Goal: Register for event/course

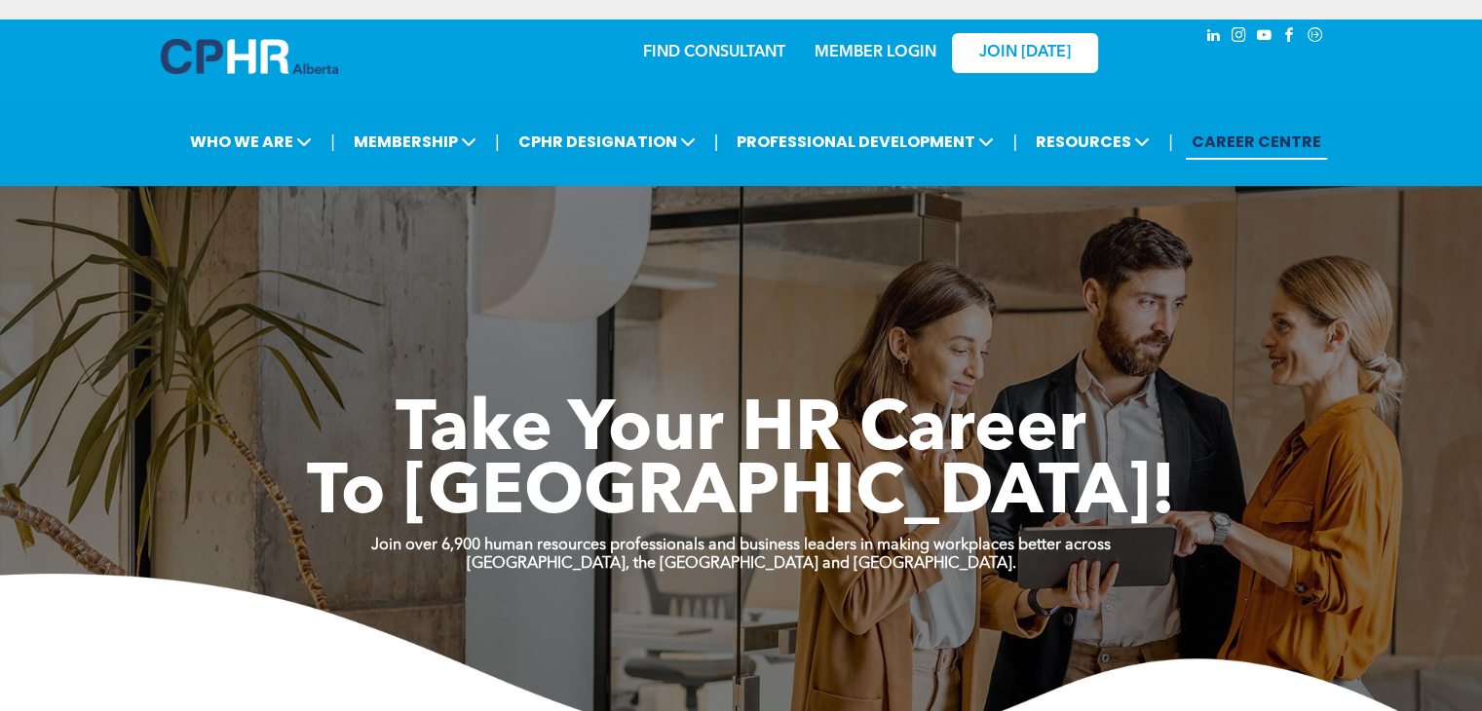
click at [868, 54] on link "MEMBER LOGIN" at bounding box center [876, 53] width 122 height 16
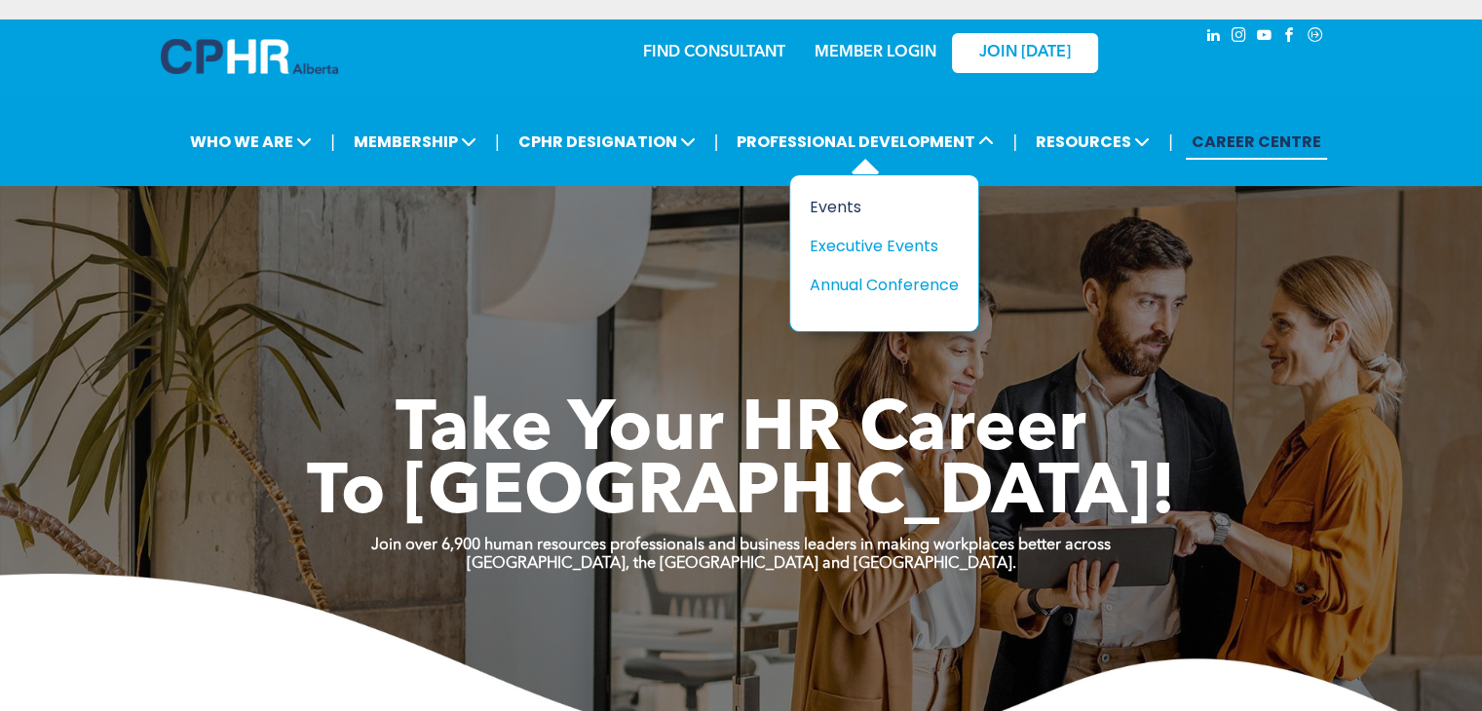
click at [851, 200] on div "Events" at bounding box center [877, 207] width 134 height 24
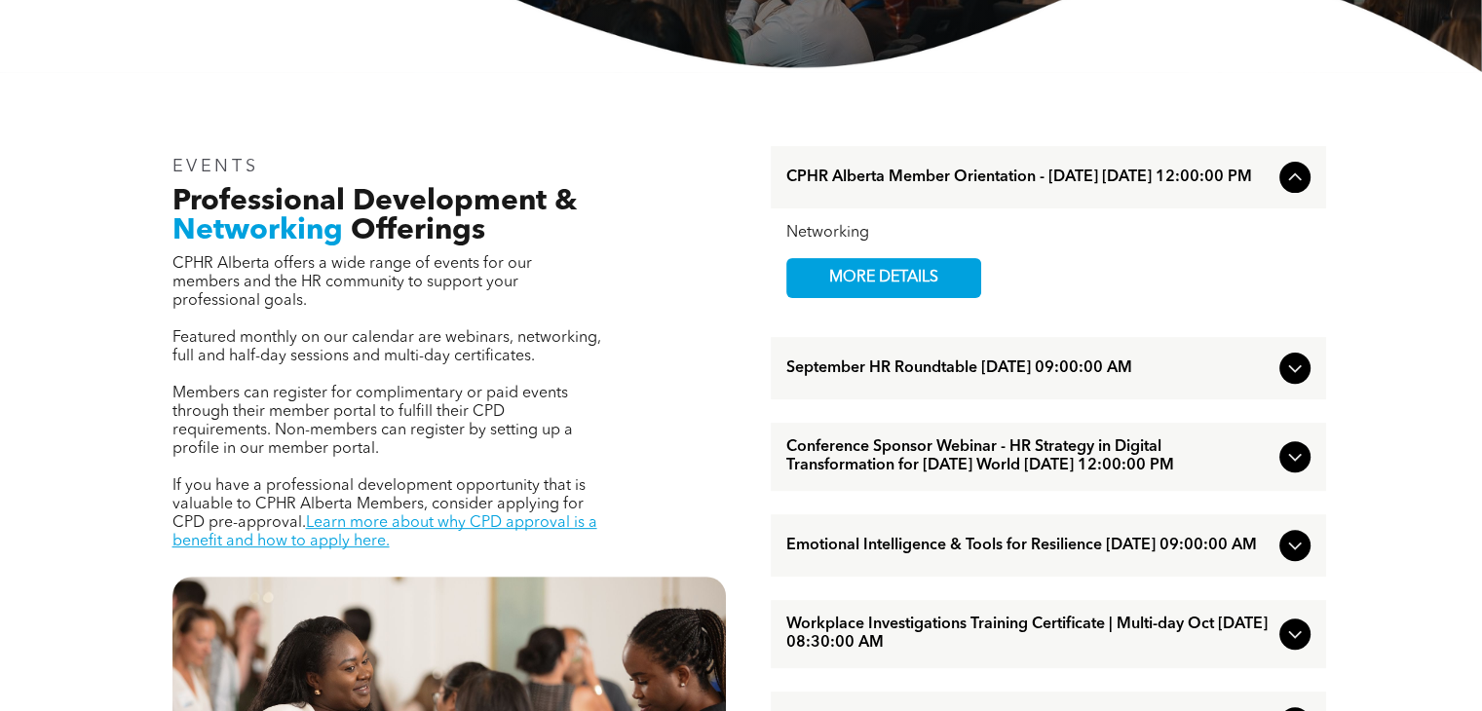
scroll to position [581, 0]
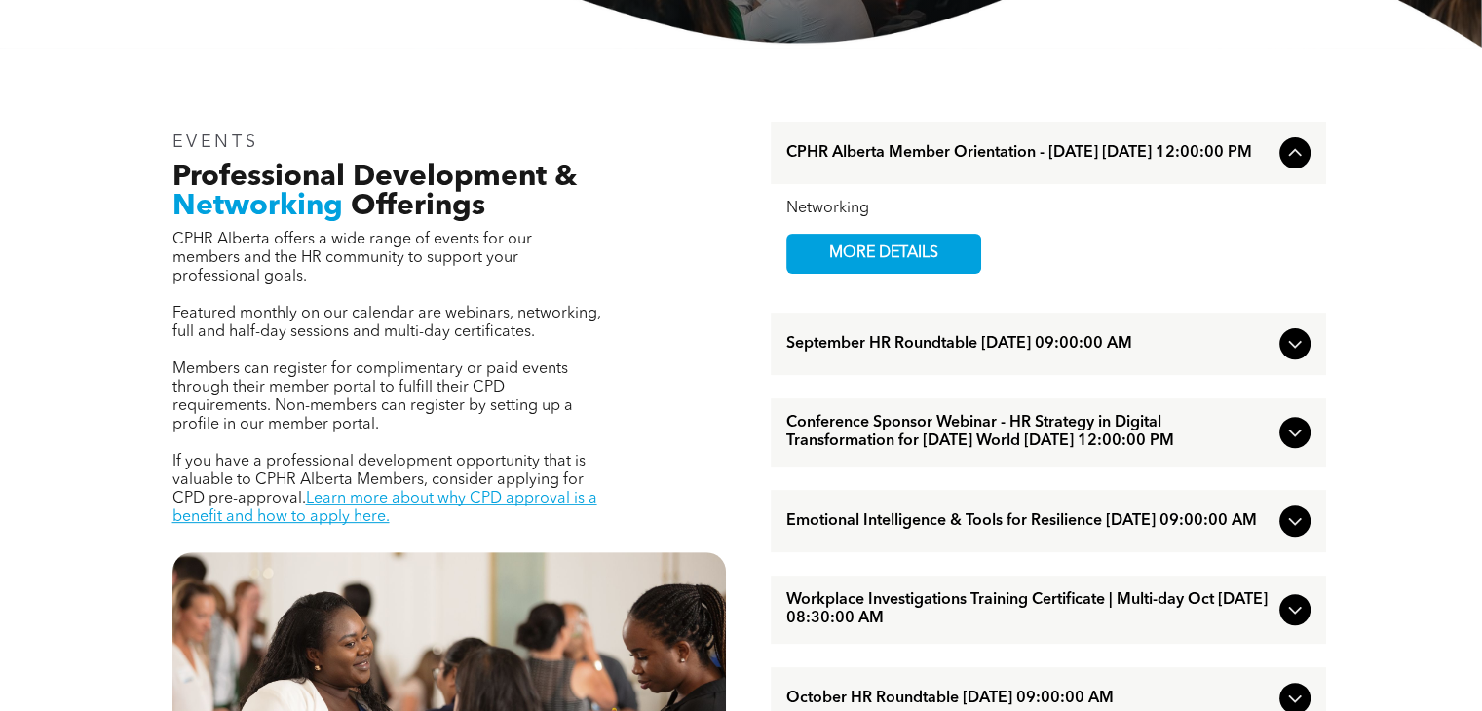
click at [1303, 355] on icon at bounding box center [1295, 343] width 23 height 23
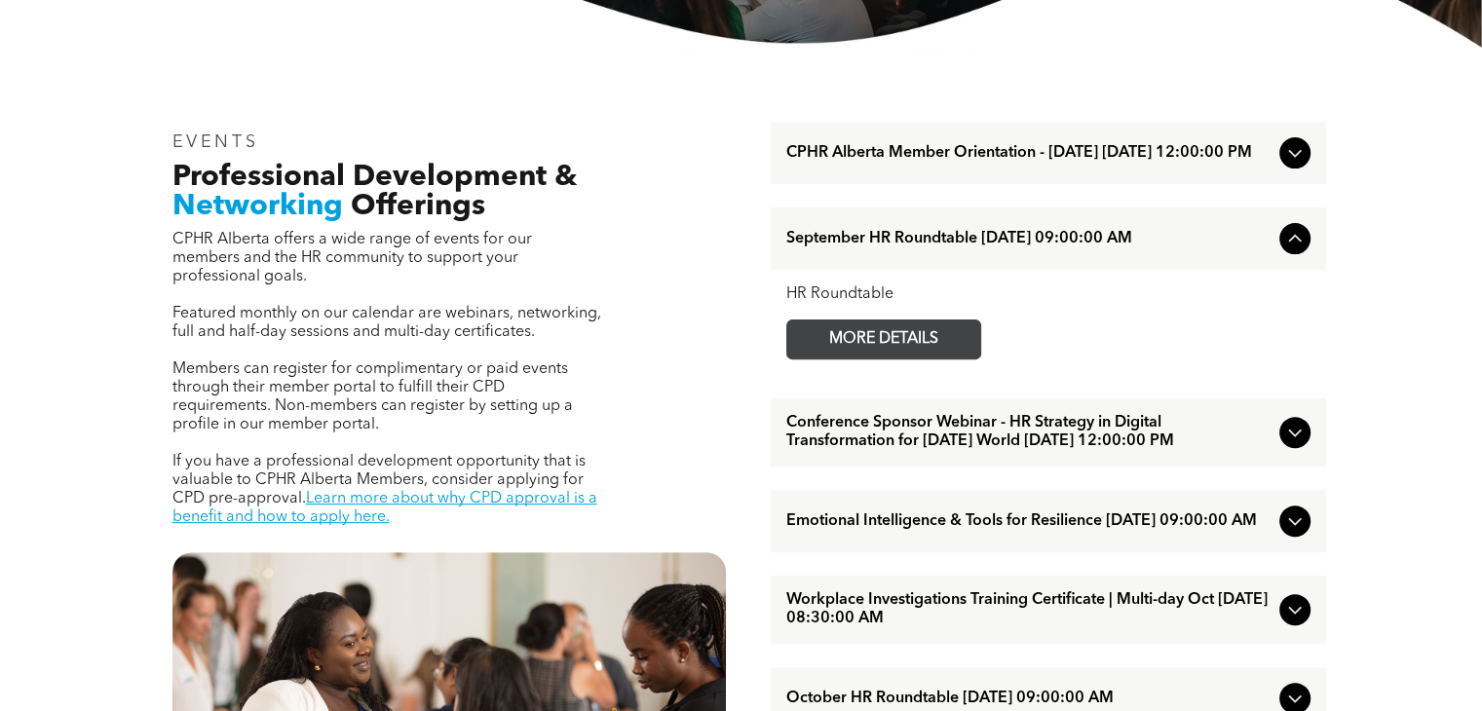
click at [912, 347] on span "MORE DETAILS" at bounding box center [884, 340] width 154 height 38
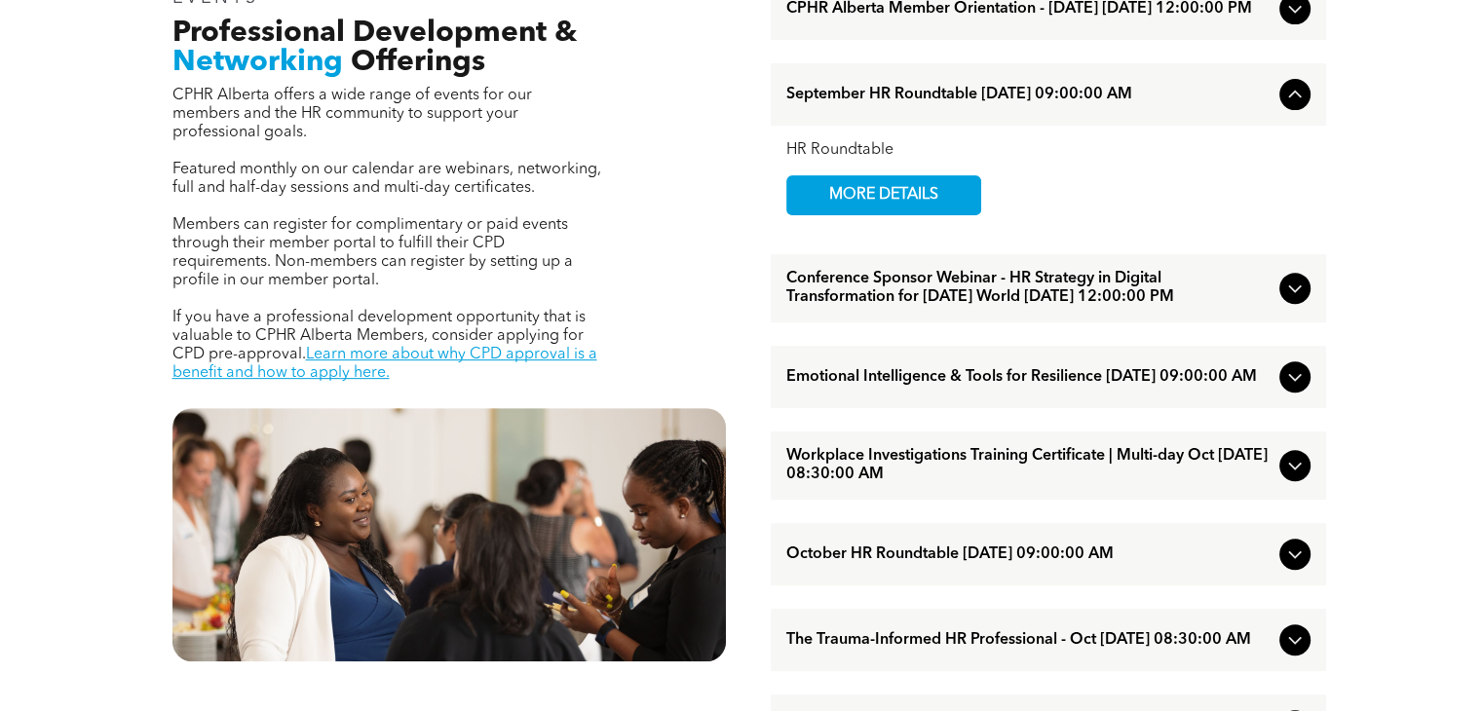
scroll to position [756, 0]
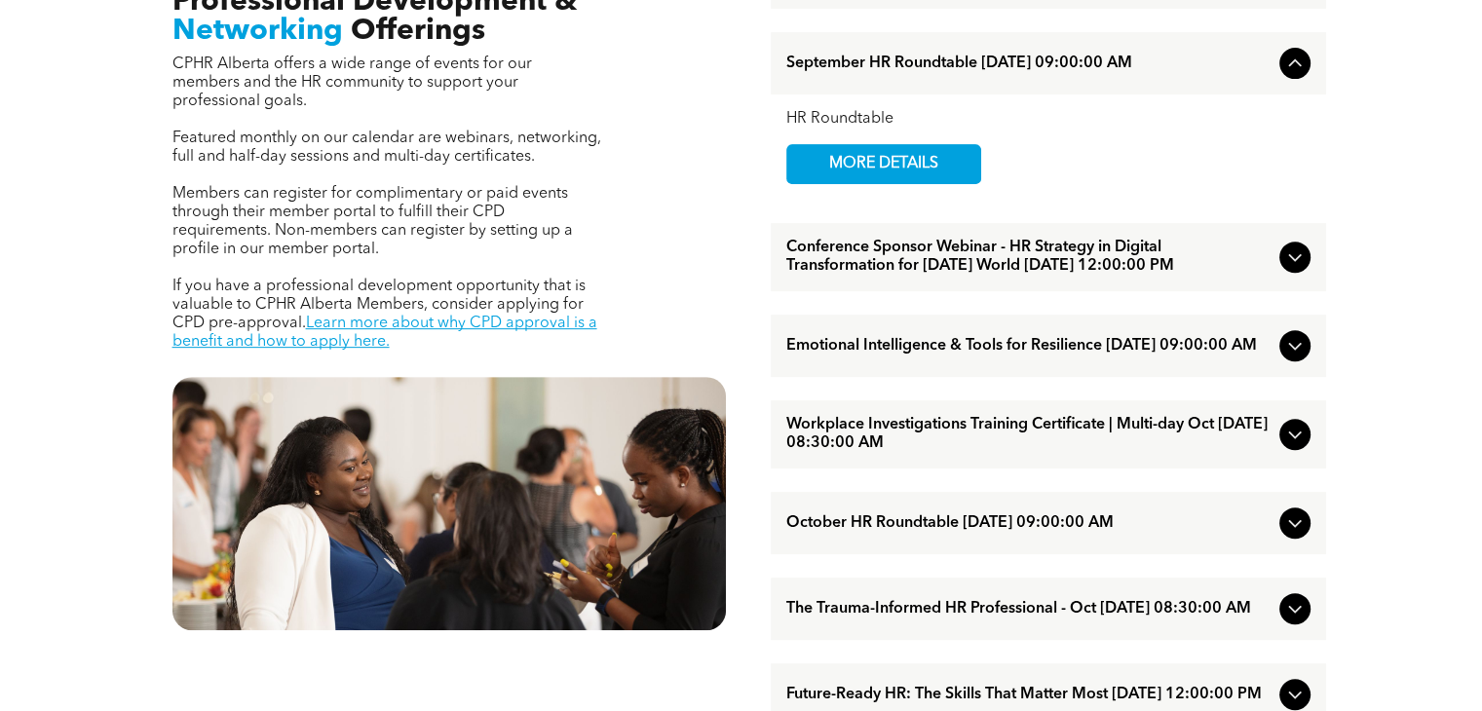
click at [1294, 262] on icon at bounding box center [1294, 258] width 13 height 8
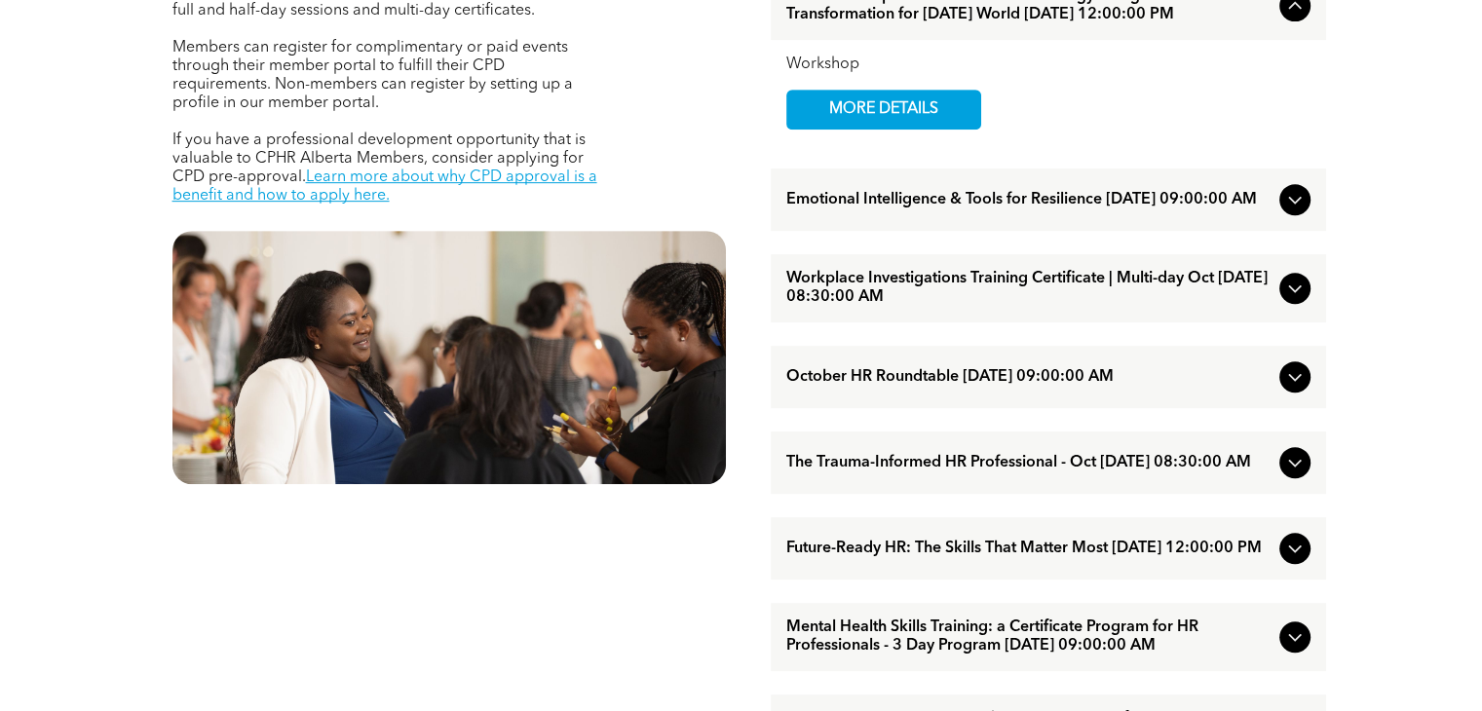
drag, startPoint x: 1384, startPoint y: 173, endPoint x: 1385, endPoint y: 231, distance: 58.5
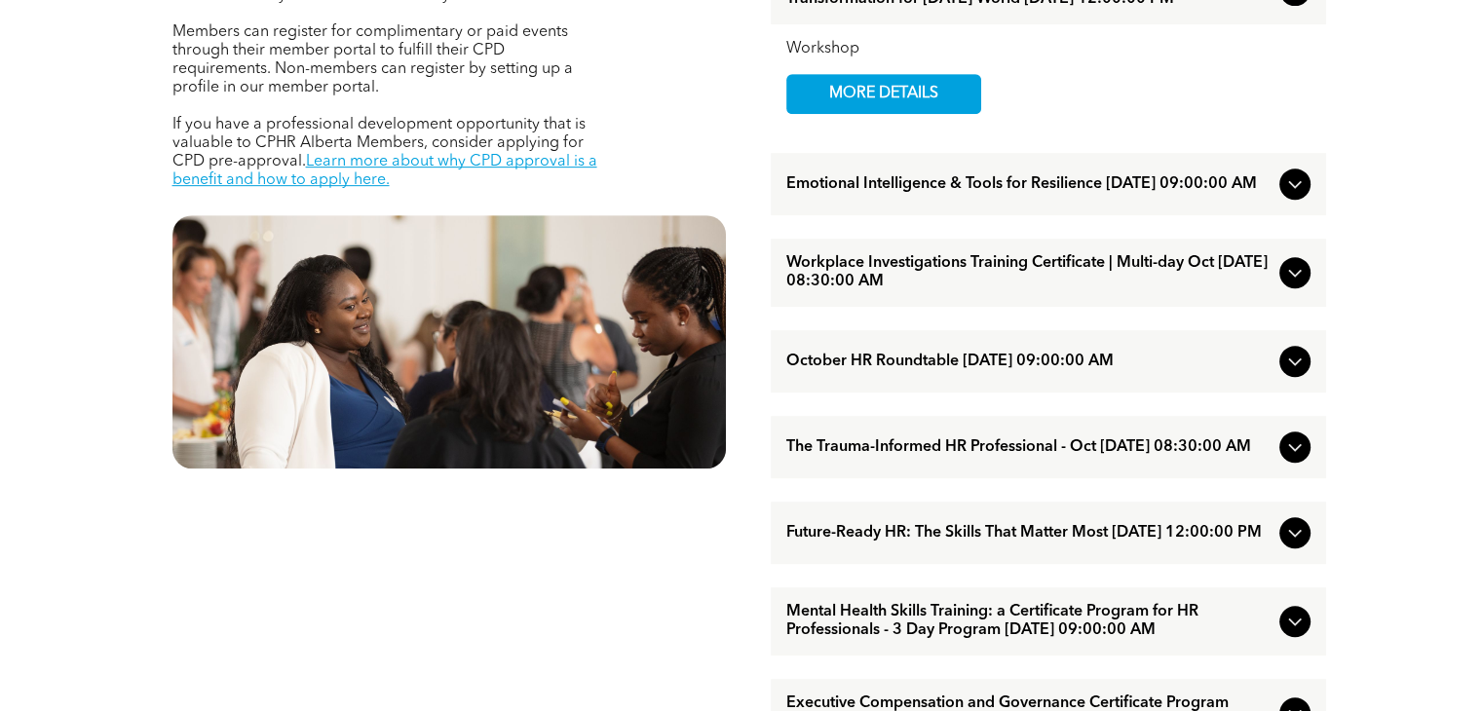
click at [1272, 215] on div "Emotional Intelligence & Tools for Resilience [DATE] 09:00:00 AM" at bounding box center [1049, 184] width 556 height 62
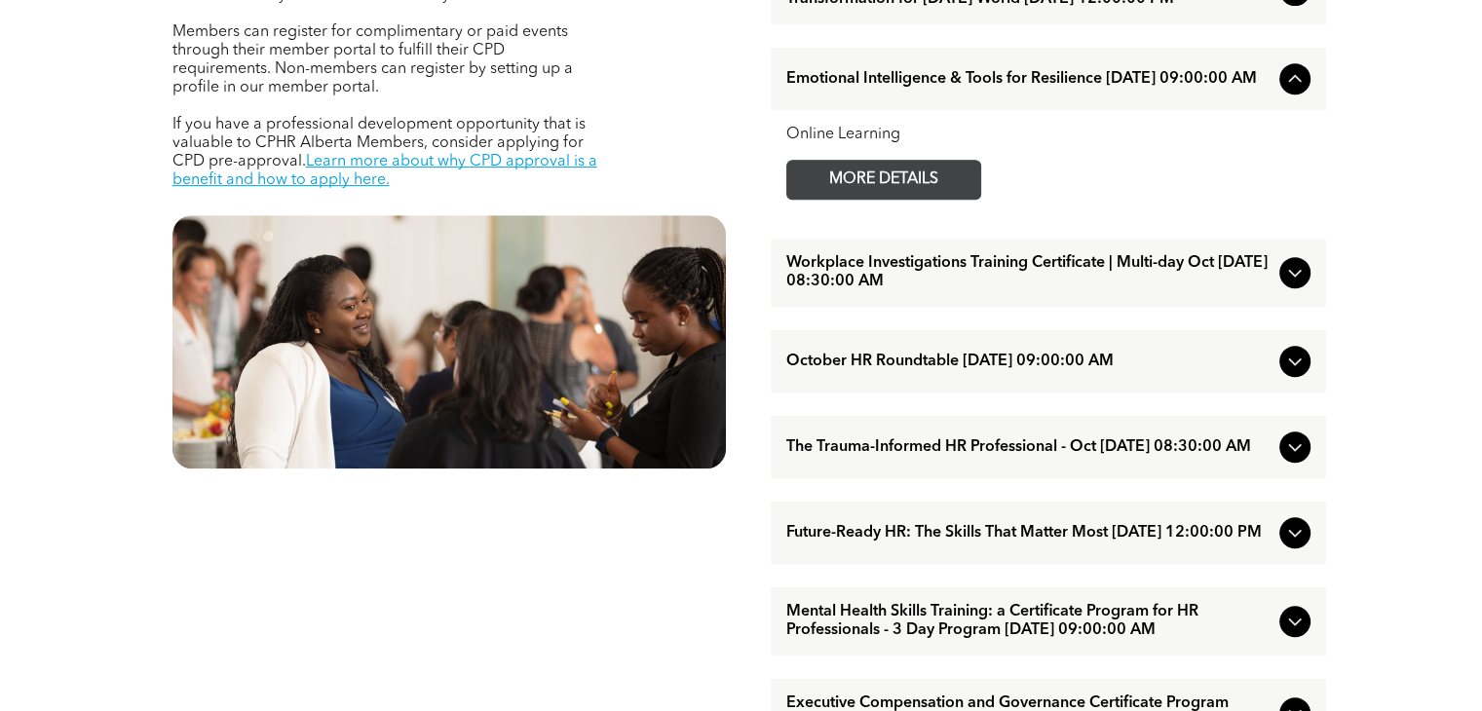
click at [934, 195] on span "MORE DETAILS" at bounding box center [884, 180] width 154 height 38
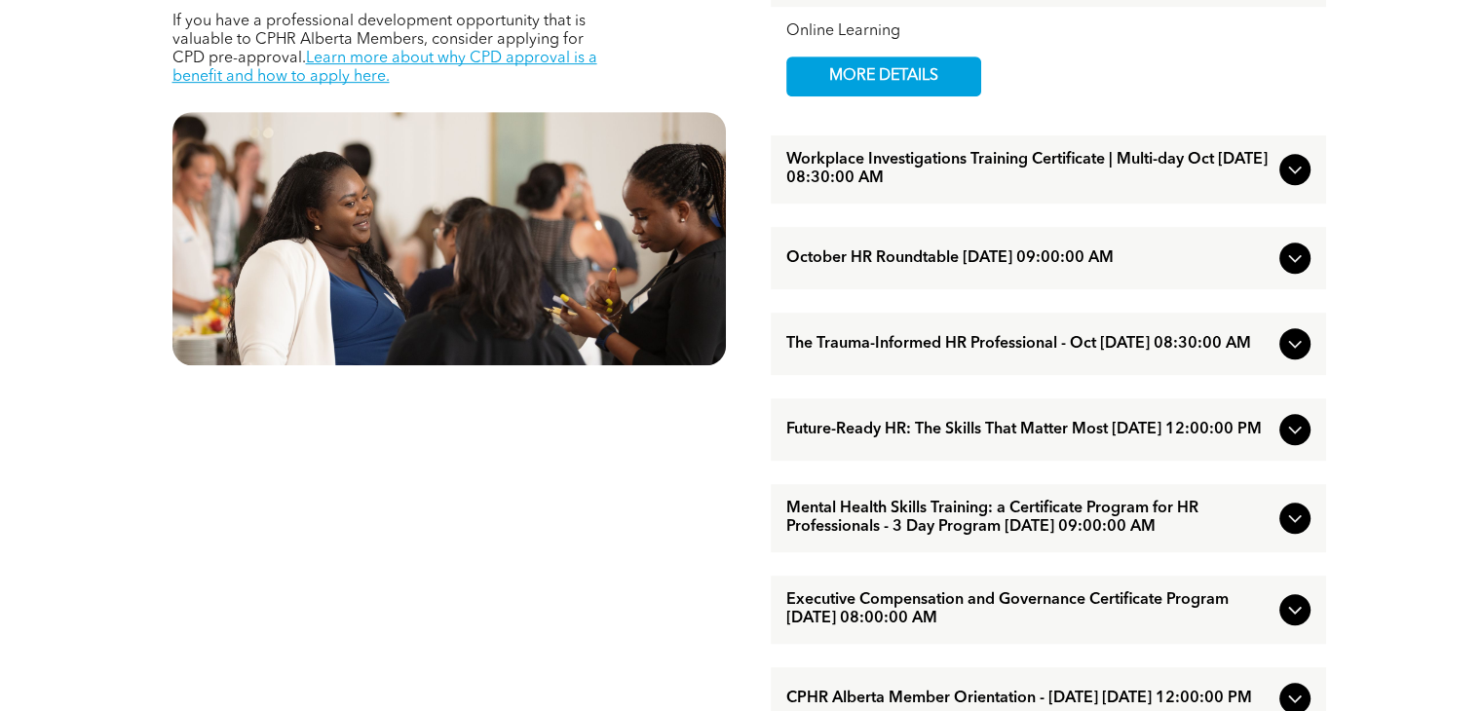
scroll to position [1033, 0]
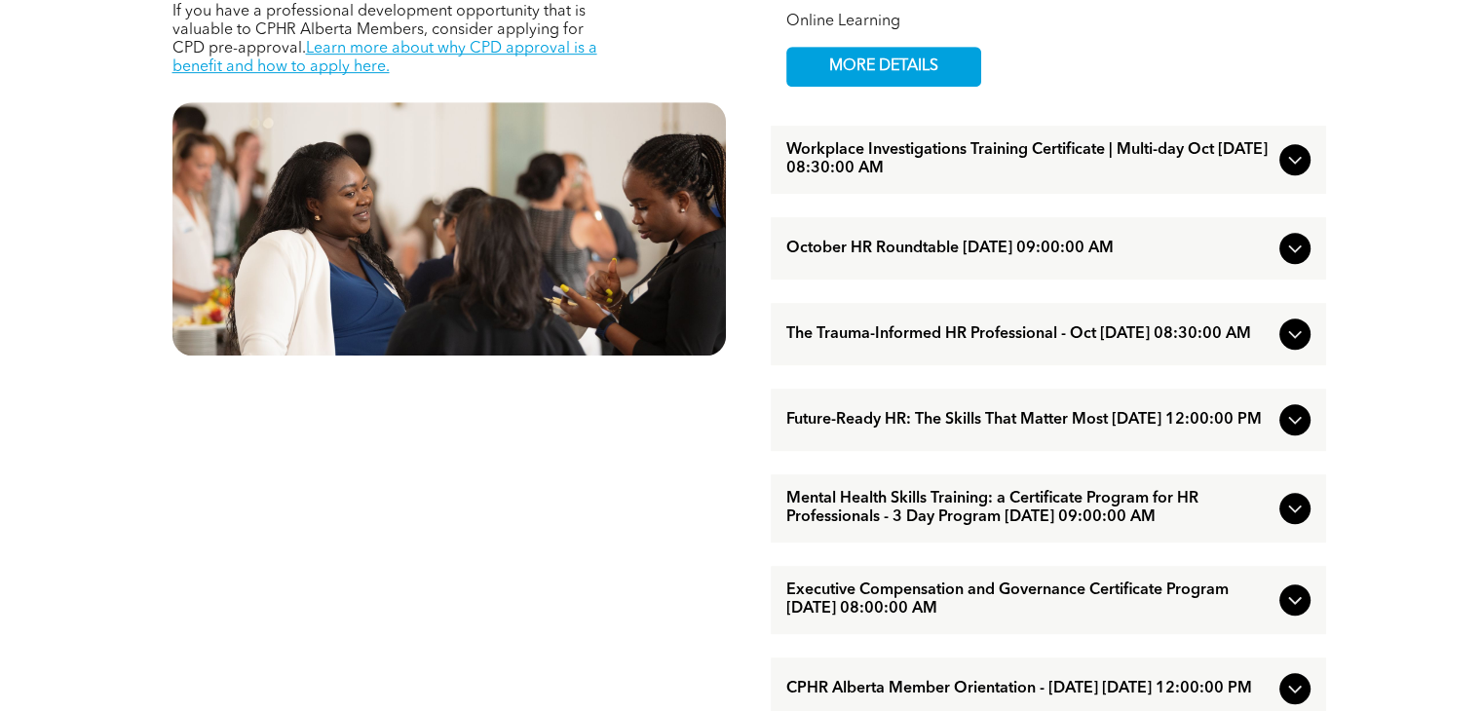
drag, startPoint x: 1415, startPoint y: 247, endPoint x: 1419, endPoint y: 270, distance: 23.7
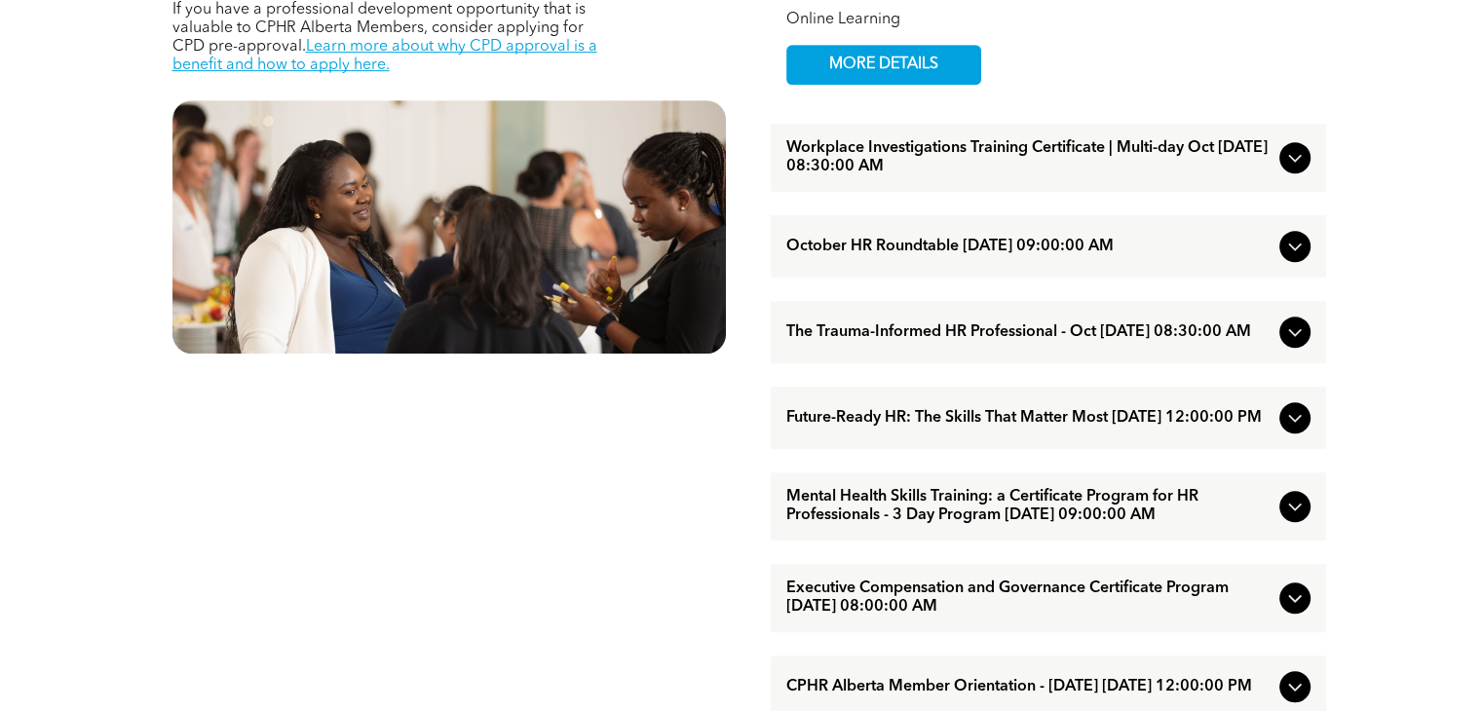
click at [1297, 163] on icon at bounding box center [1294, 159] width 13 height 8
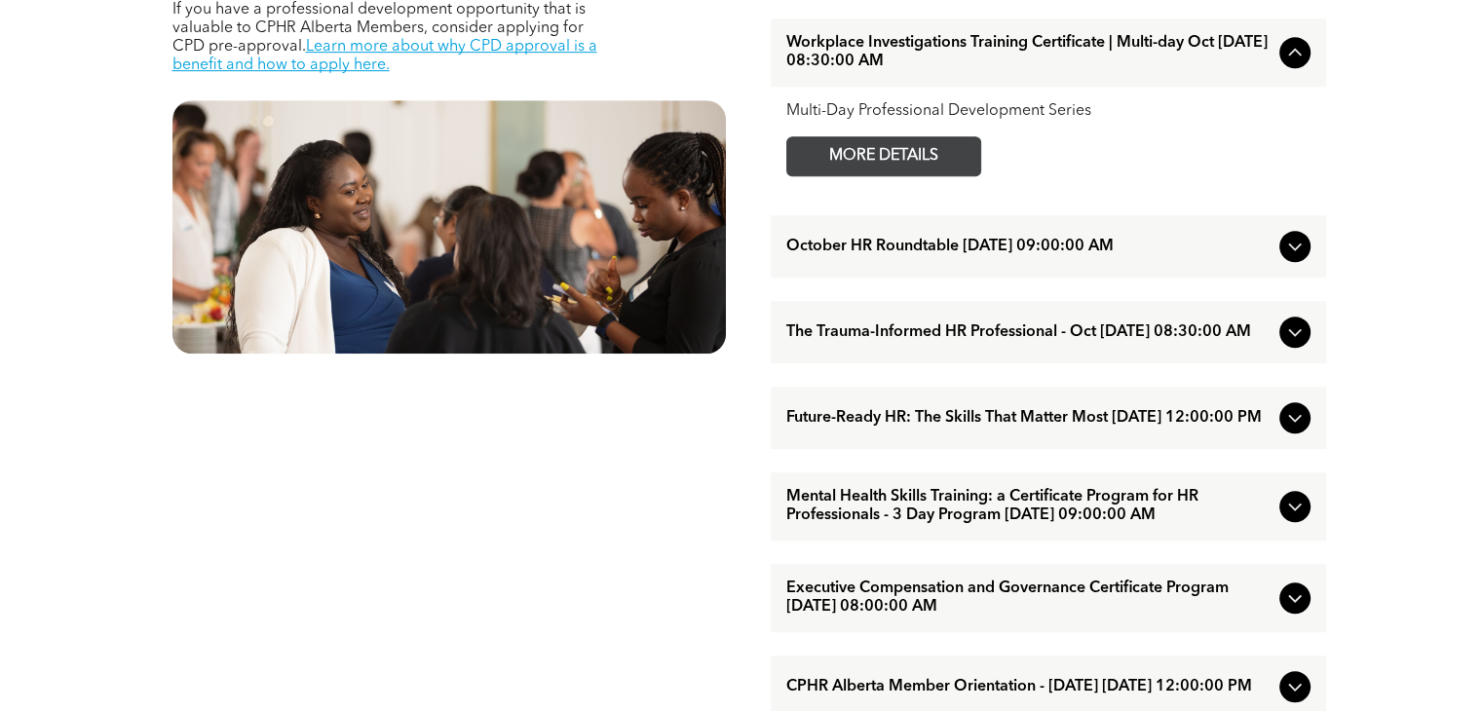
click at [882, 175] on span "MORE DETAILS" at bounding box center [884, 156] width 154 height 38
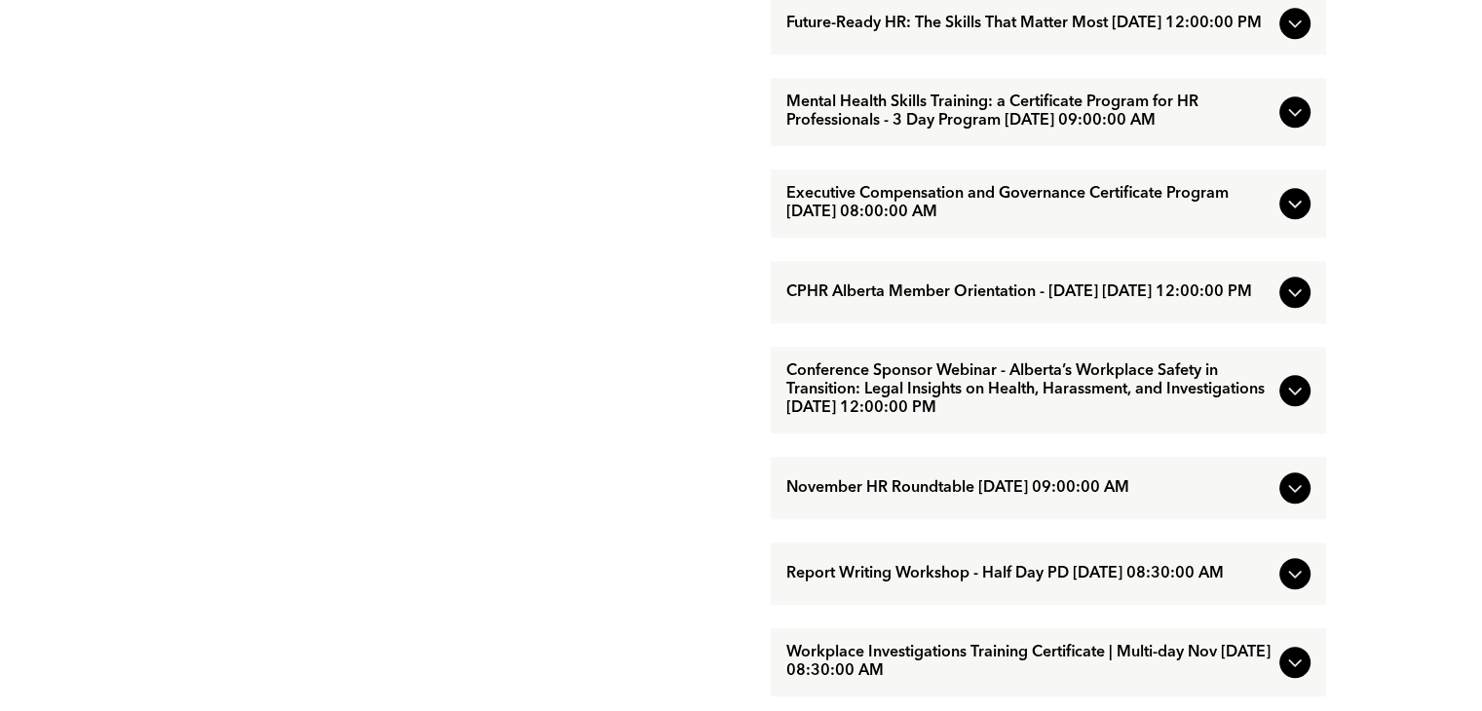
drag, startPoint x: 1413, startPoint y: 200, endPoint x: 1414, endPoint y: 250, distance: 50.7
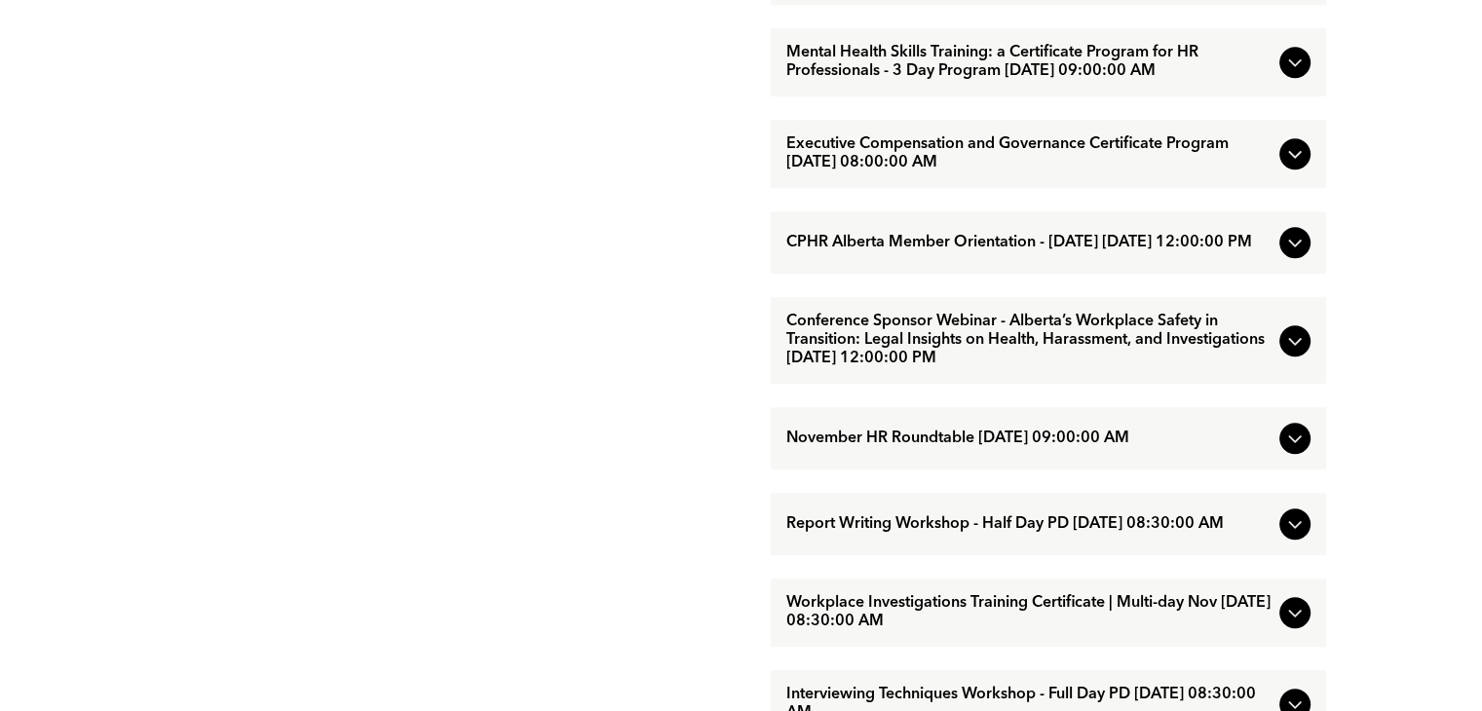
drag, startPoint x: 702, startPoint y: 396, endPoint x: 694, endPoint y: 453, distance: 58.0
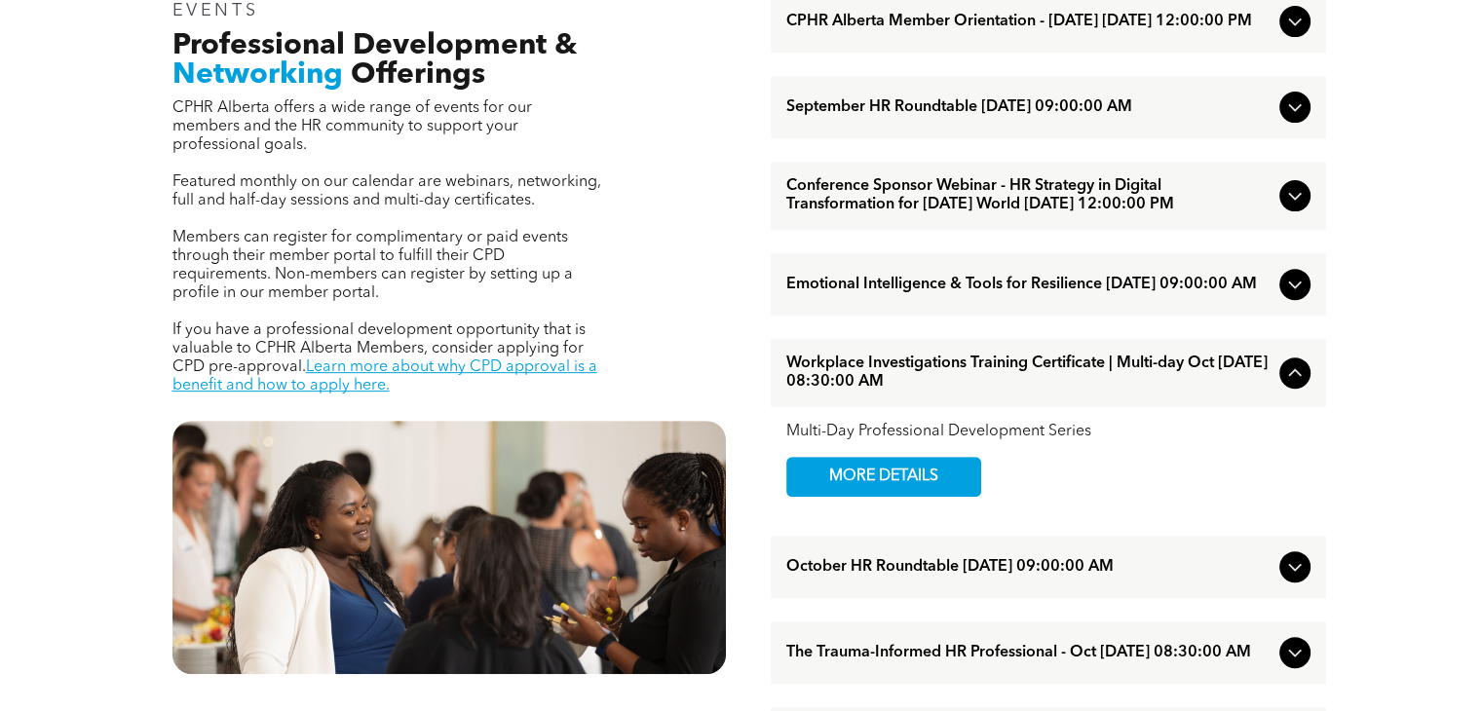
scroll to position [667, 0]
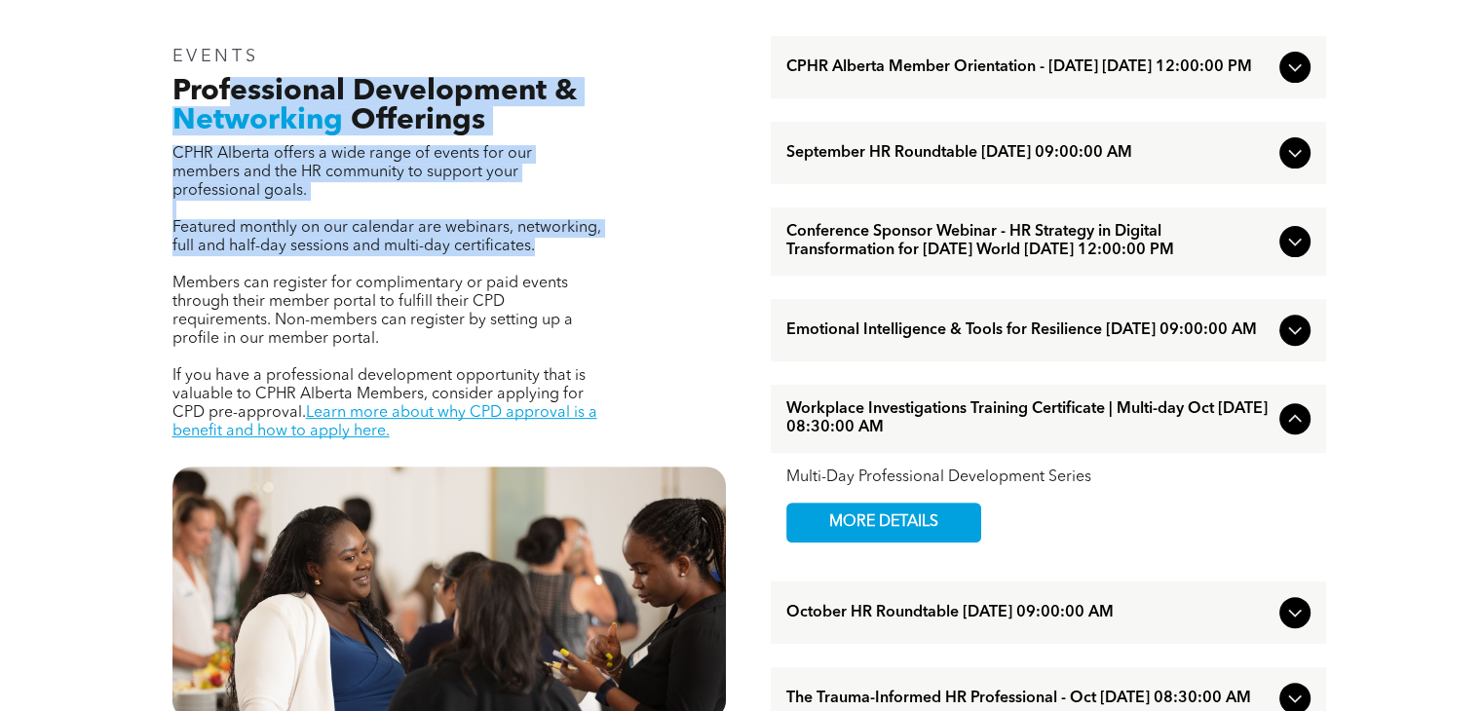
drag, startPoint x: 235, startPoint y: 68, endPoint x: 412, endPoint y: 253, distance: 256.4
click at [412, 256] on p at bounding box center [388, 265] width 430 height 19
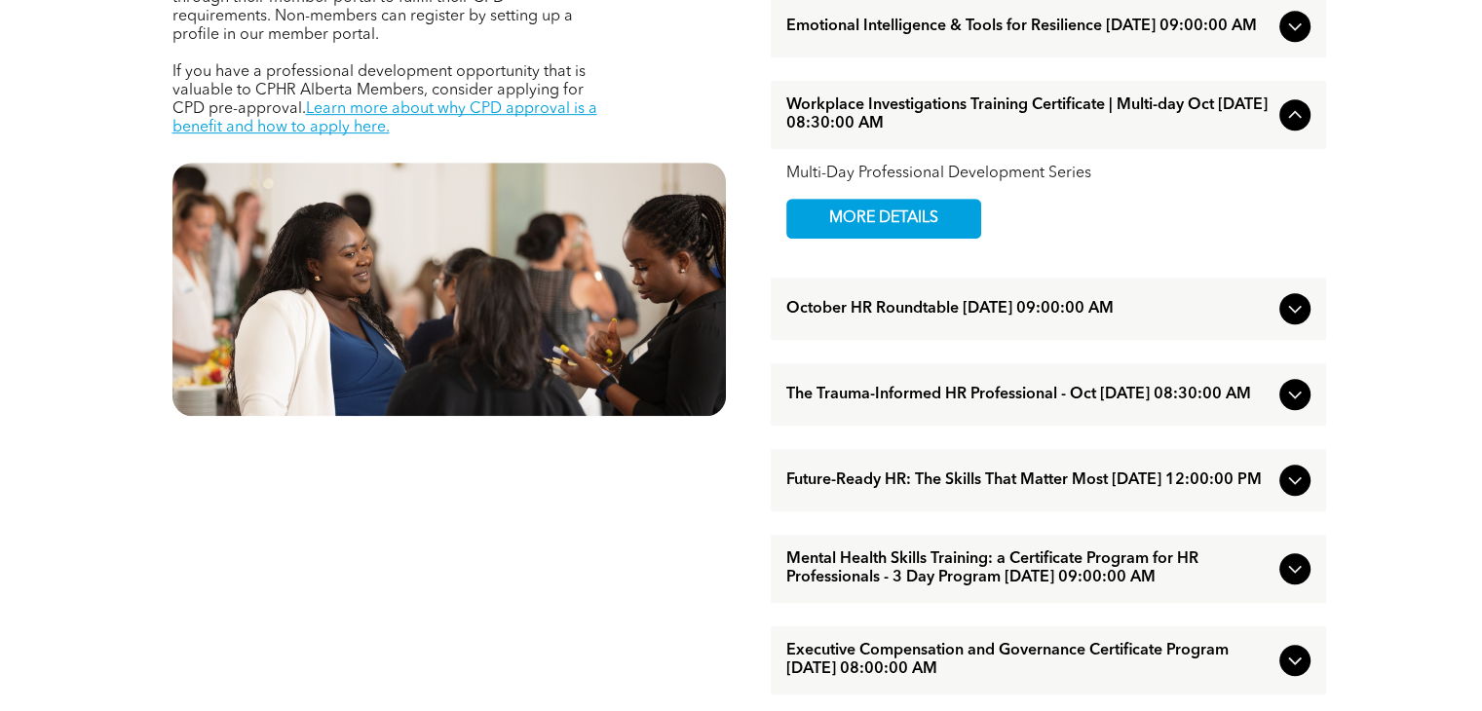
scroll to position [999, 0]
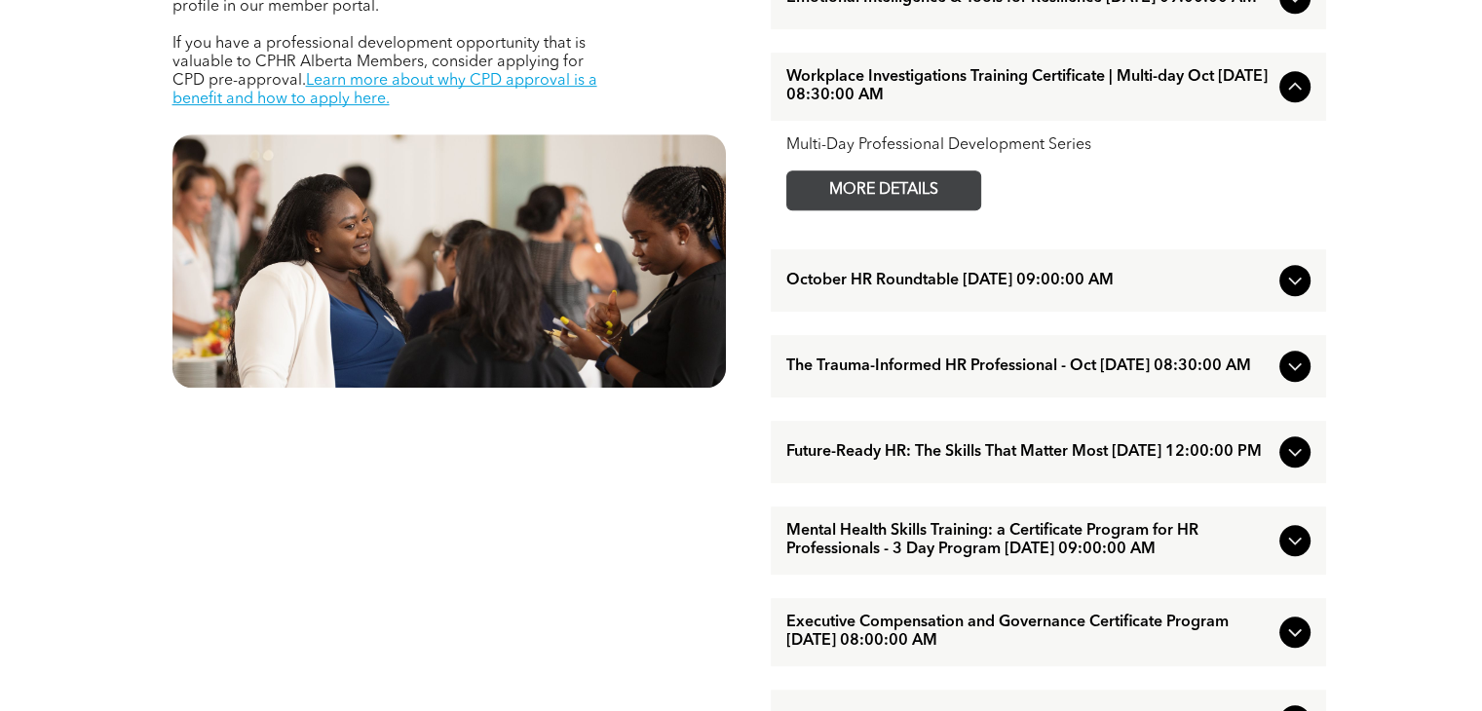
click at [877, 210] on span "MORE DETAILS" at bounding box center [884, 191] width 154 height 38
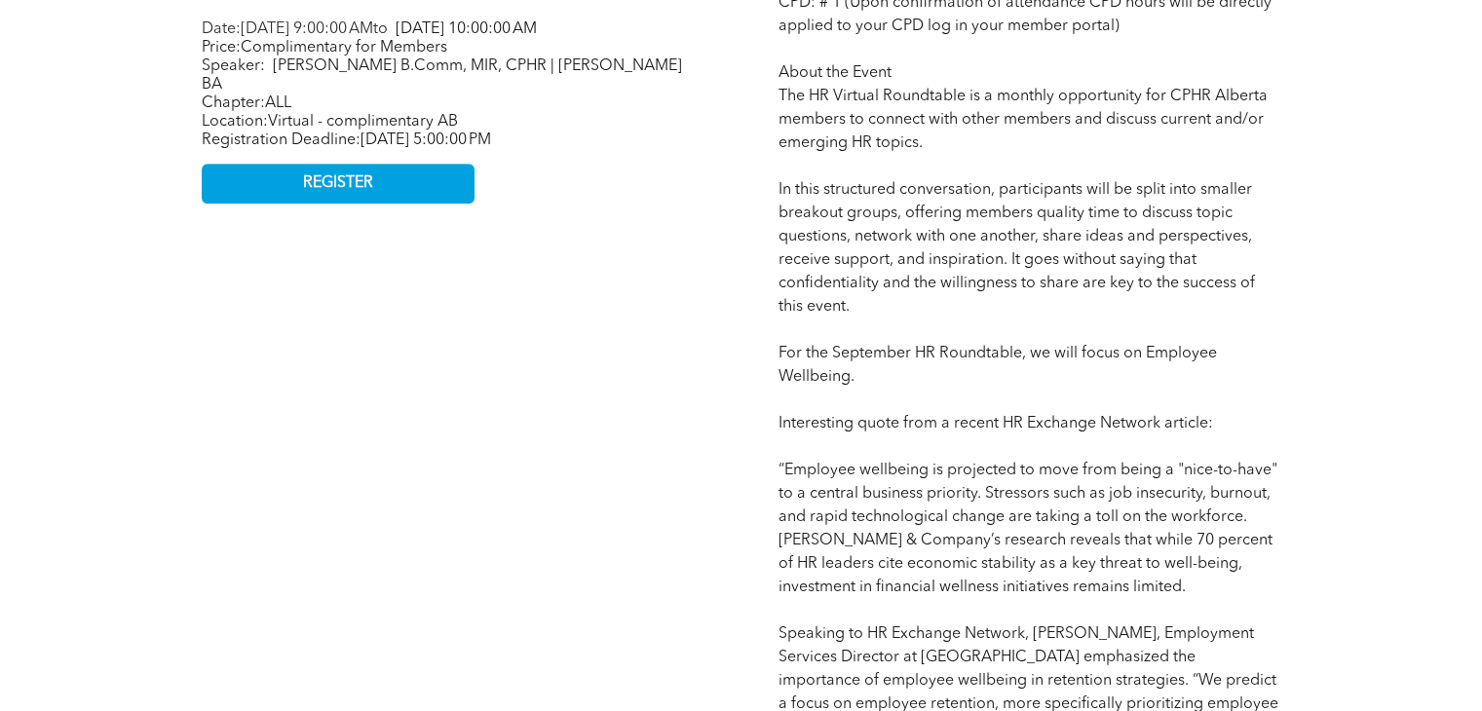
scroll to position [1041, 0]
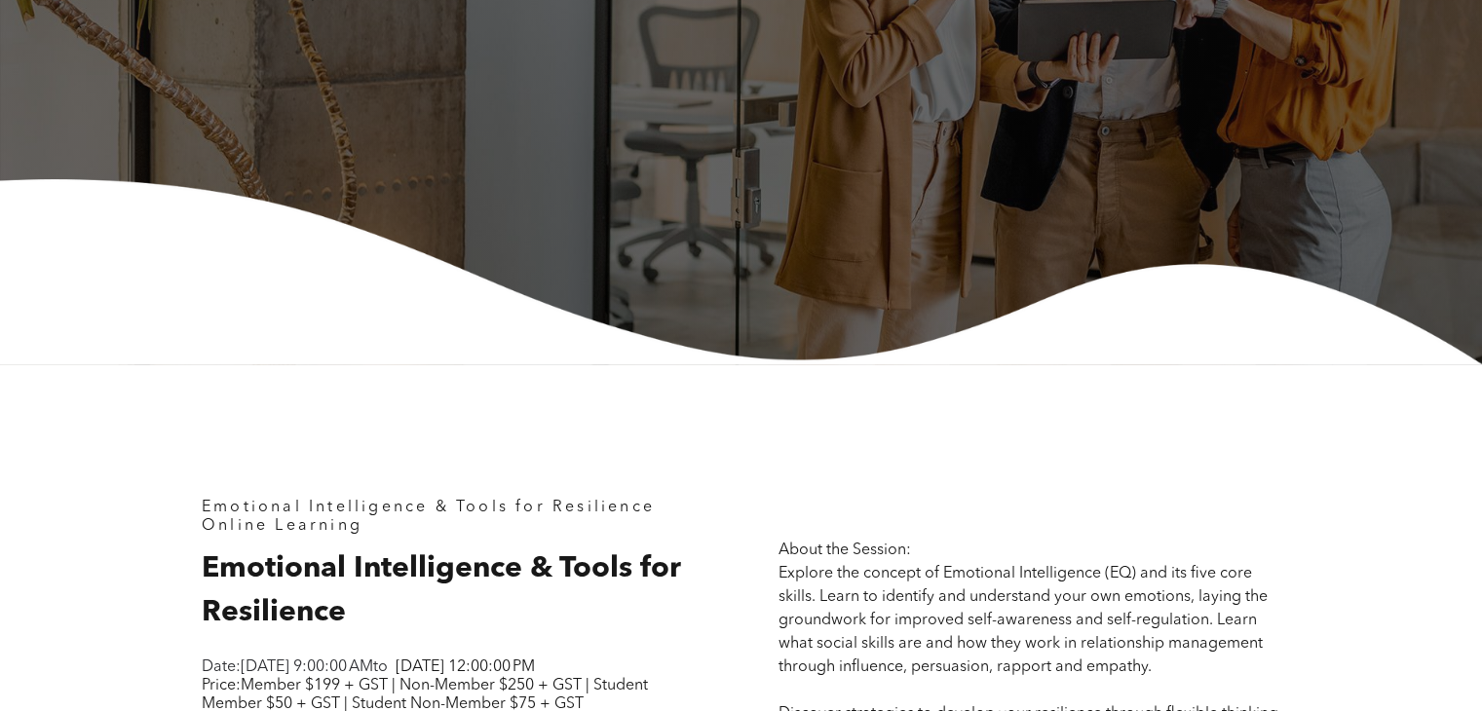
scroll to position [585, 0]
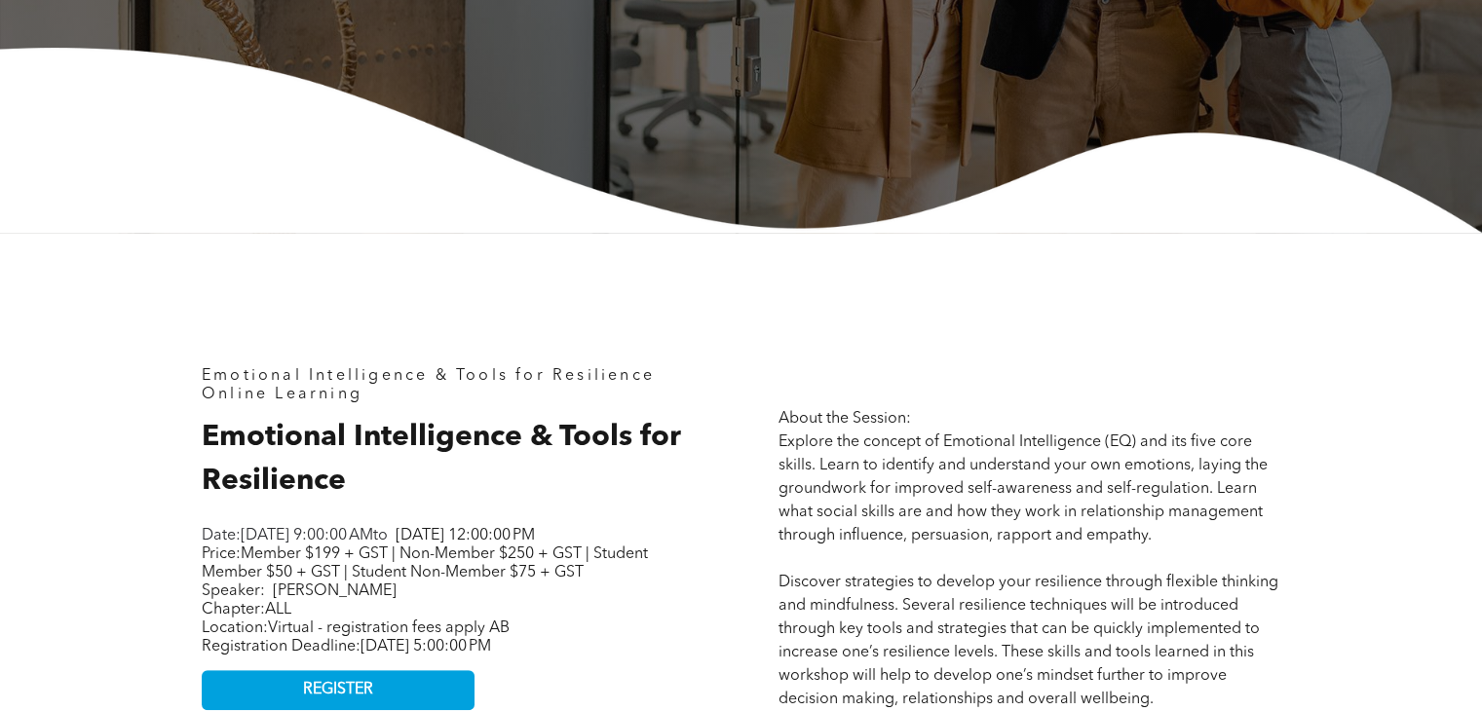
drag, startPoint x: 572, startPoint y: 317, endPoint x: 565, endPoint y: 440, distance: 123.0
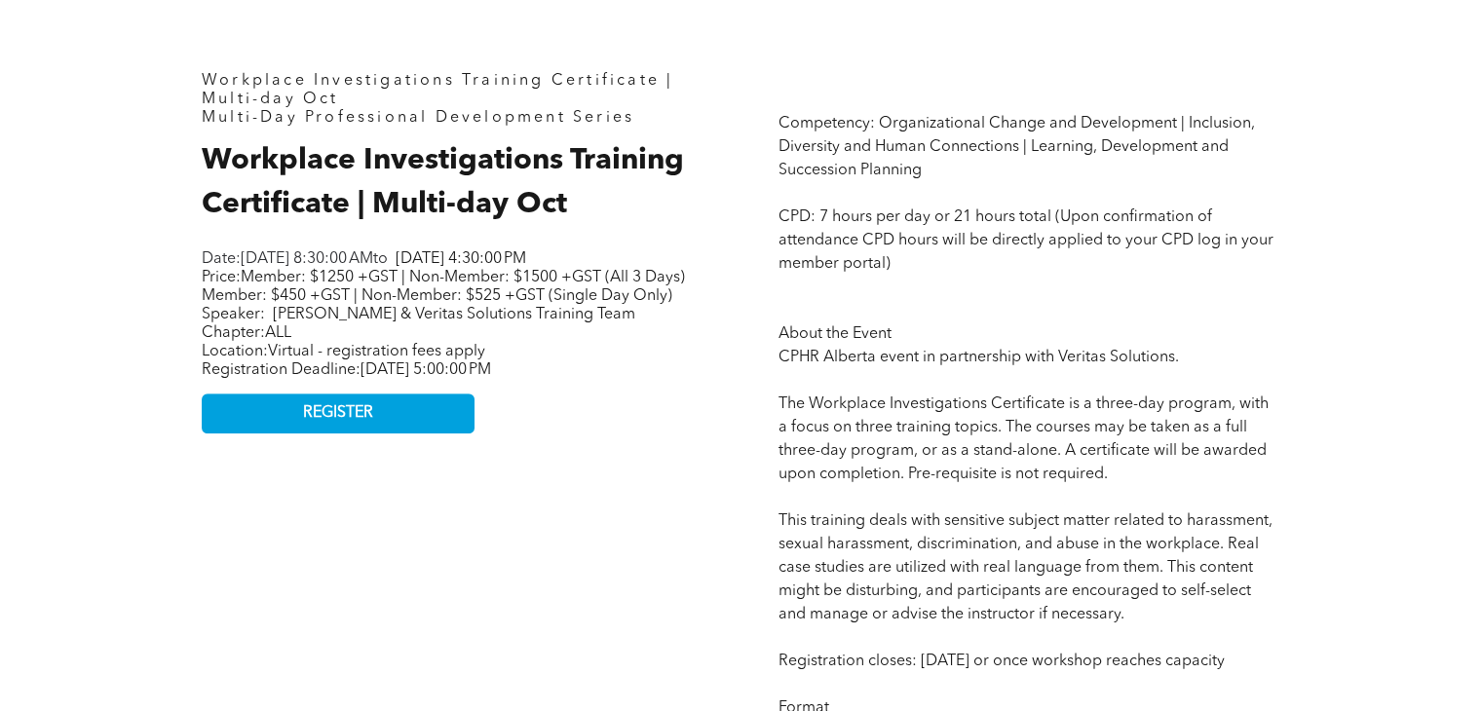
drag, startPoint x: 1014, startPoint y: 302, endPoint x: 985, endPoint y: 396, distance: 97.7
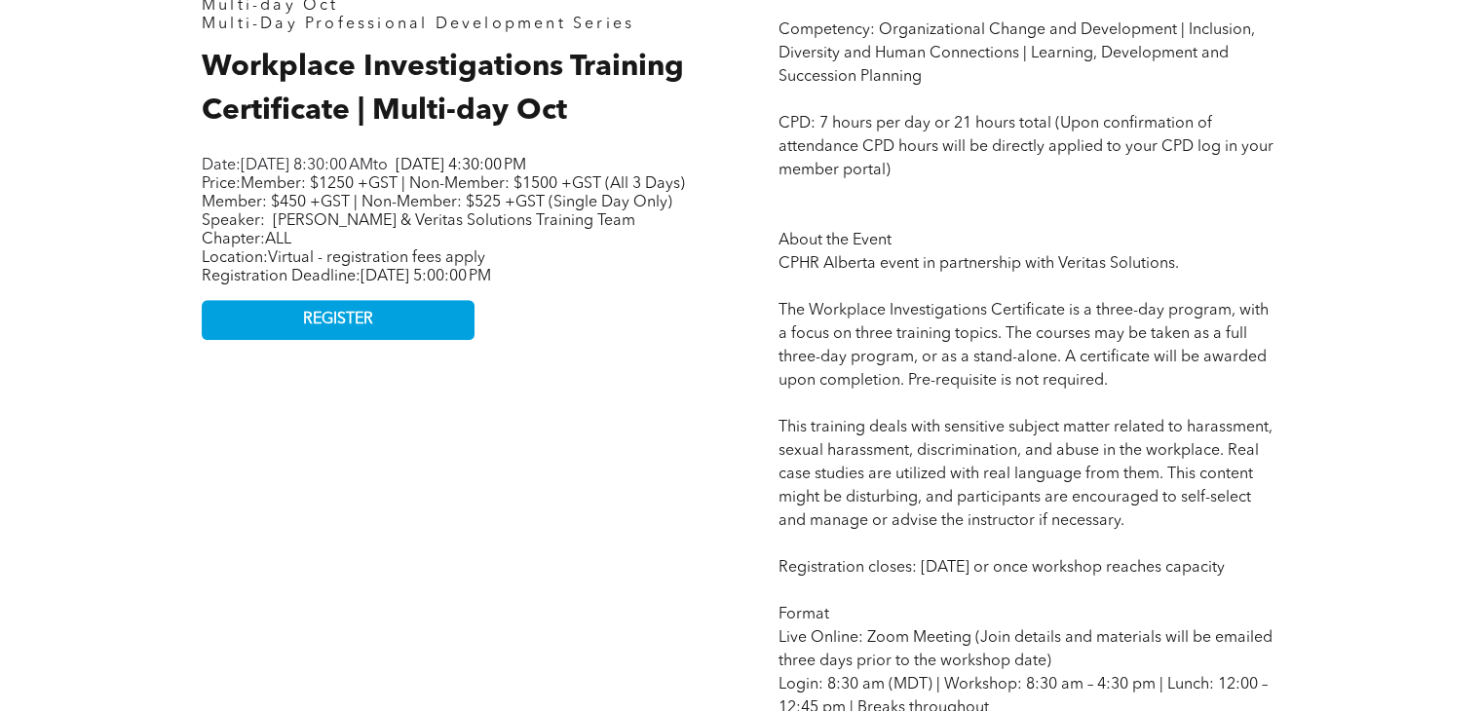
drag, startPoint x: 998, startPoint y: 188, endPoint x: 994, endPoint y: 227, distance: 39.2
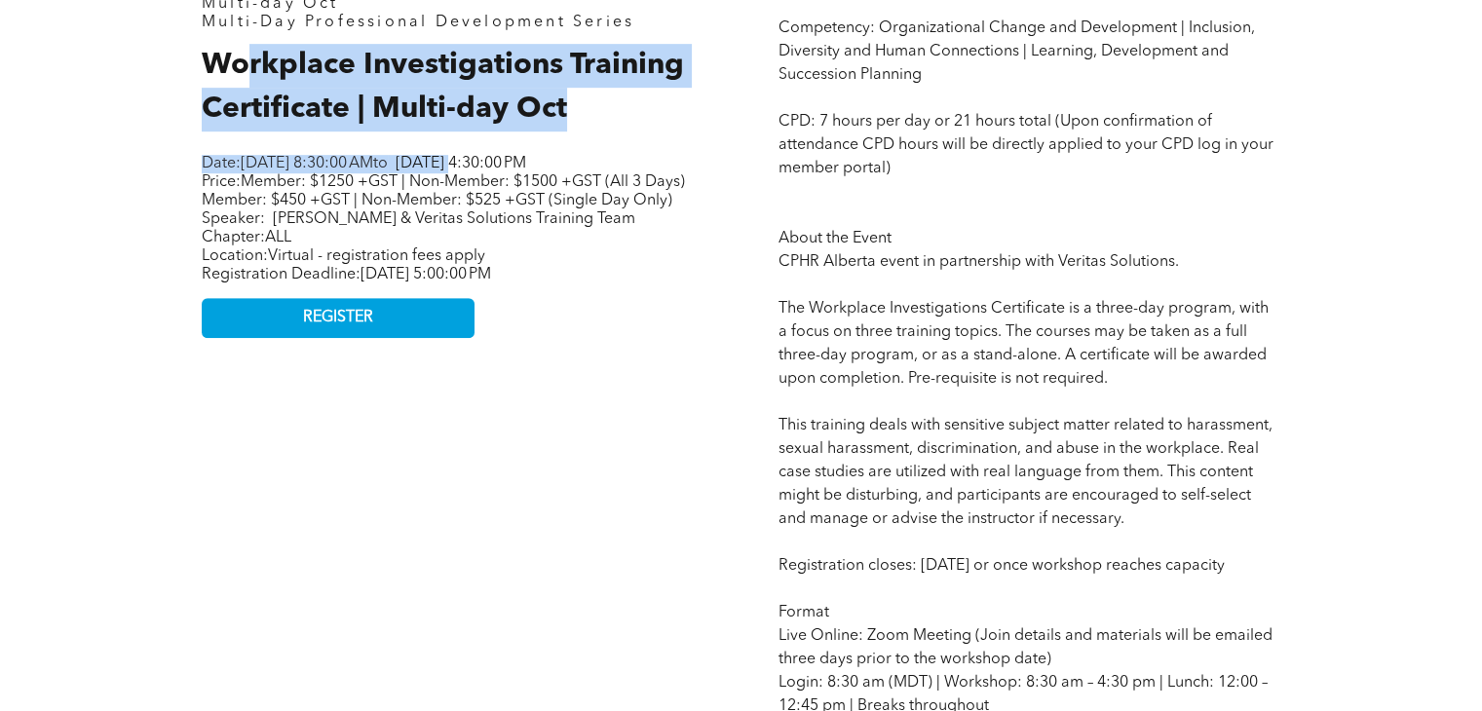
drag, startPoint x: 312, startPoint y: 67, endPoint x: 612, endPoint y: 149, distance: 311.1
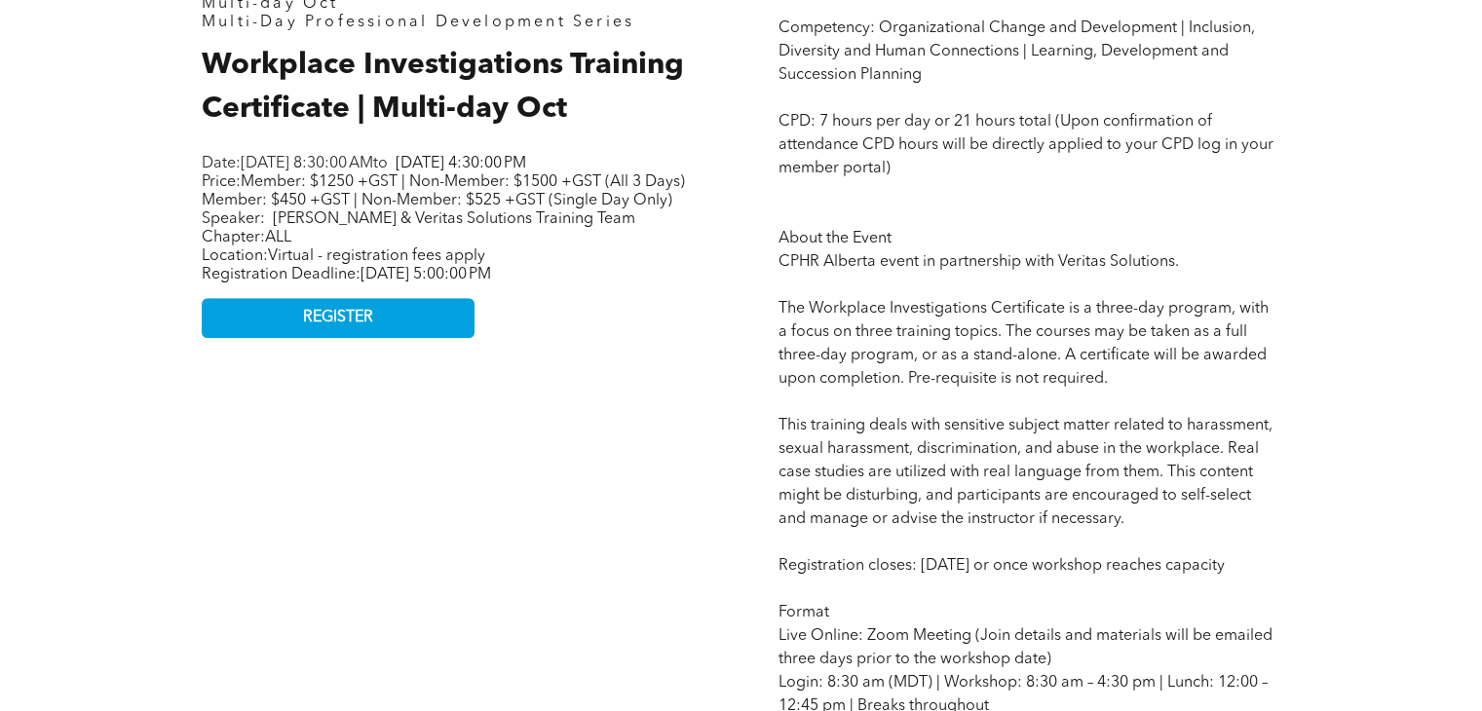
drag, startPoint x: 359, startPoint y: 161, endPoint x: 628, endPoint y: 188, distance: 270.4
click at [628, 173] on p "Date: Tuesday, October 7, 2025, 8:30:00 AM to Thursday, October 9, 2025, 4:30:0…" at bounding box center [445, 164] width 487 height 19
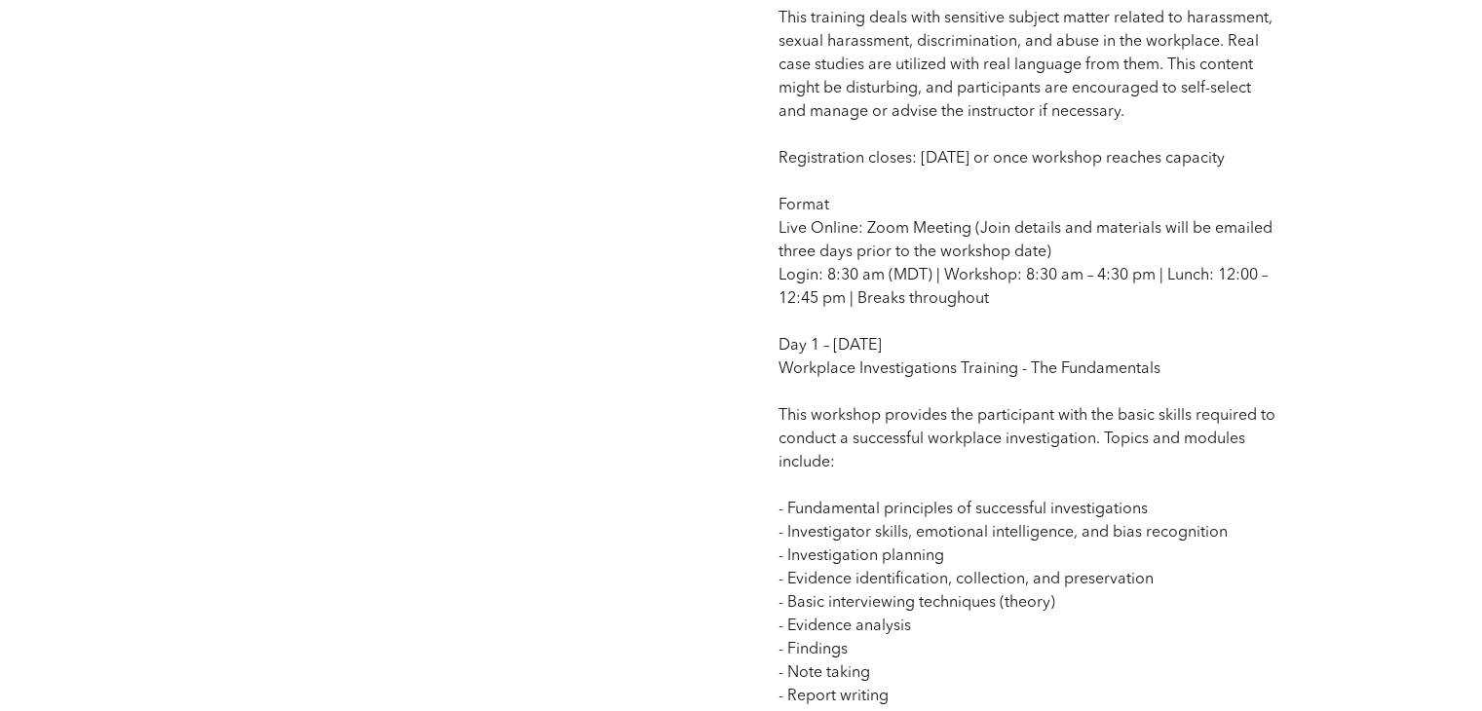
drag, startPoint x: 1156, startPoint y: 246, endPoint x: 1173, endPoint y: 342, distance: 98.1
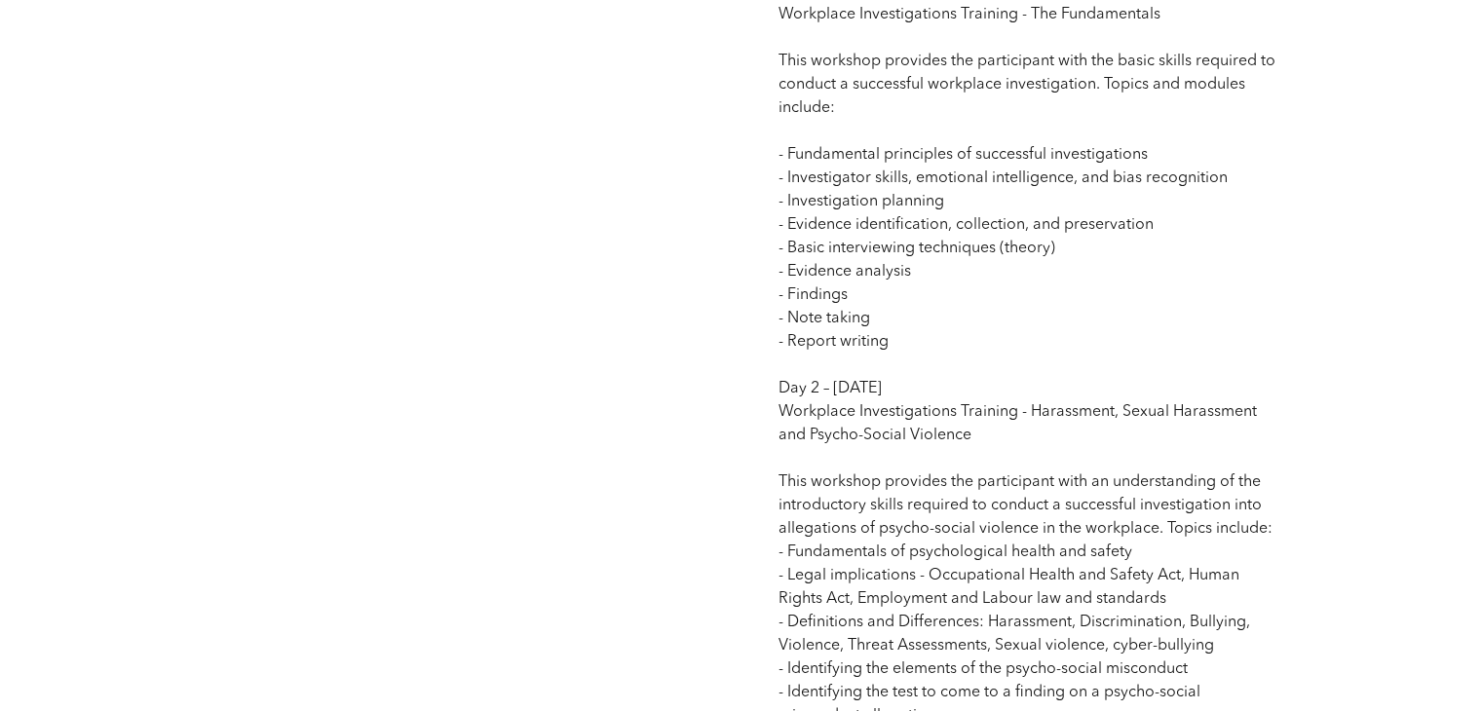
scroll to position [1832, 0]
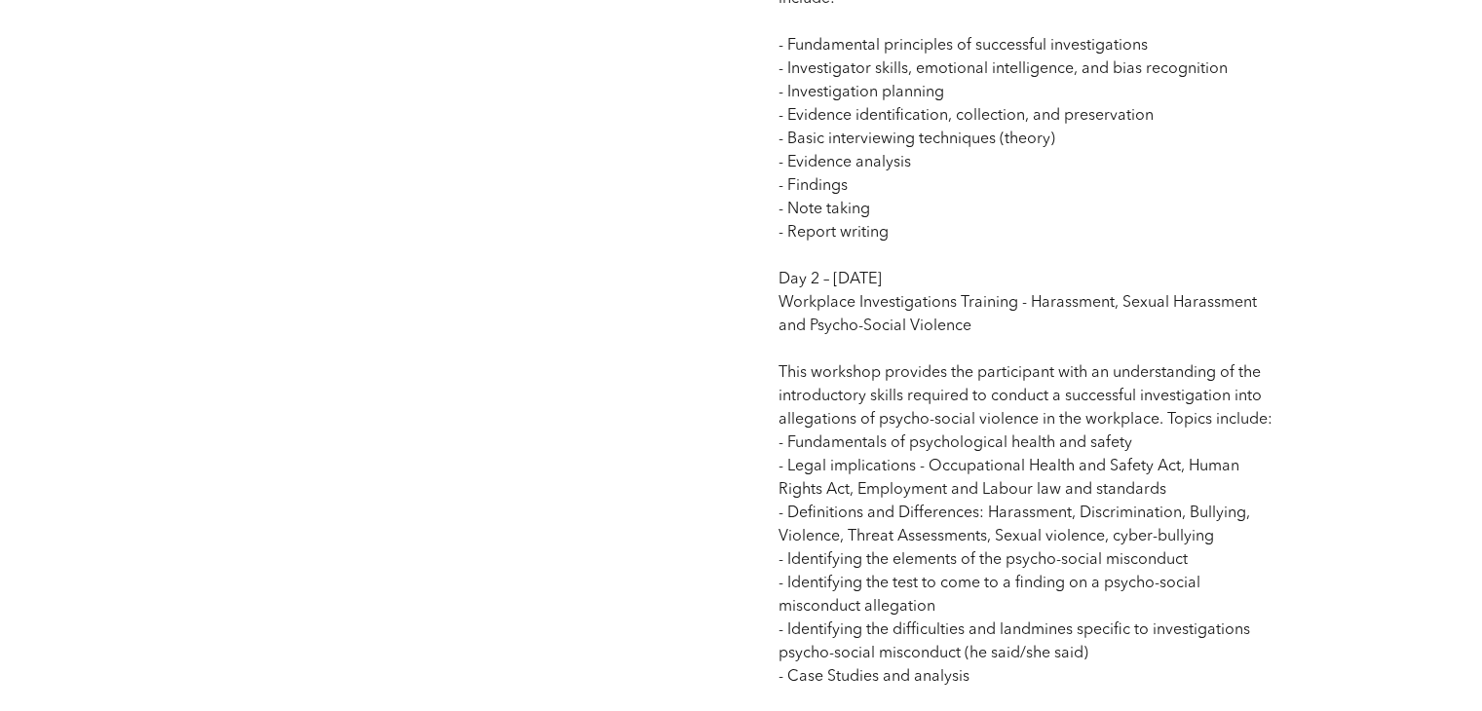
drag, startPoint x: 1324, startPoint y: 381, endPoint x: 1318, endPoint y: 399, distance: 18.8
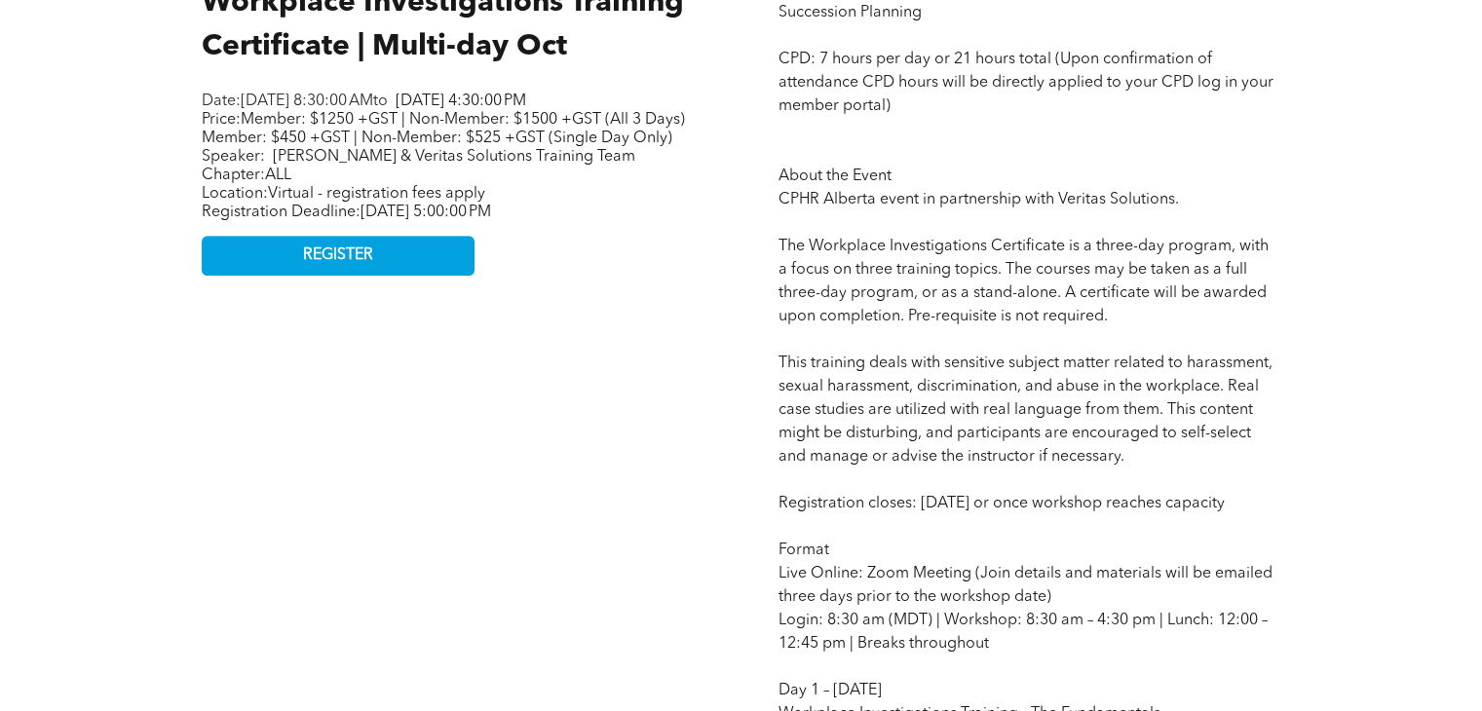
scroll to position [990, 0]
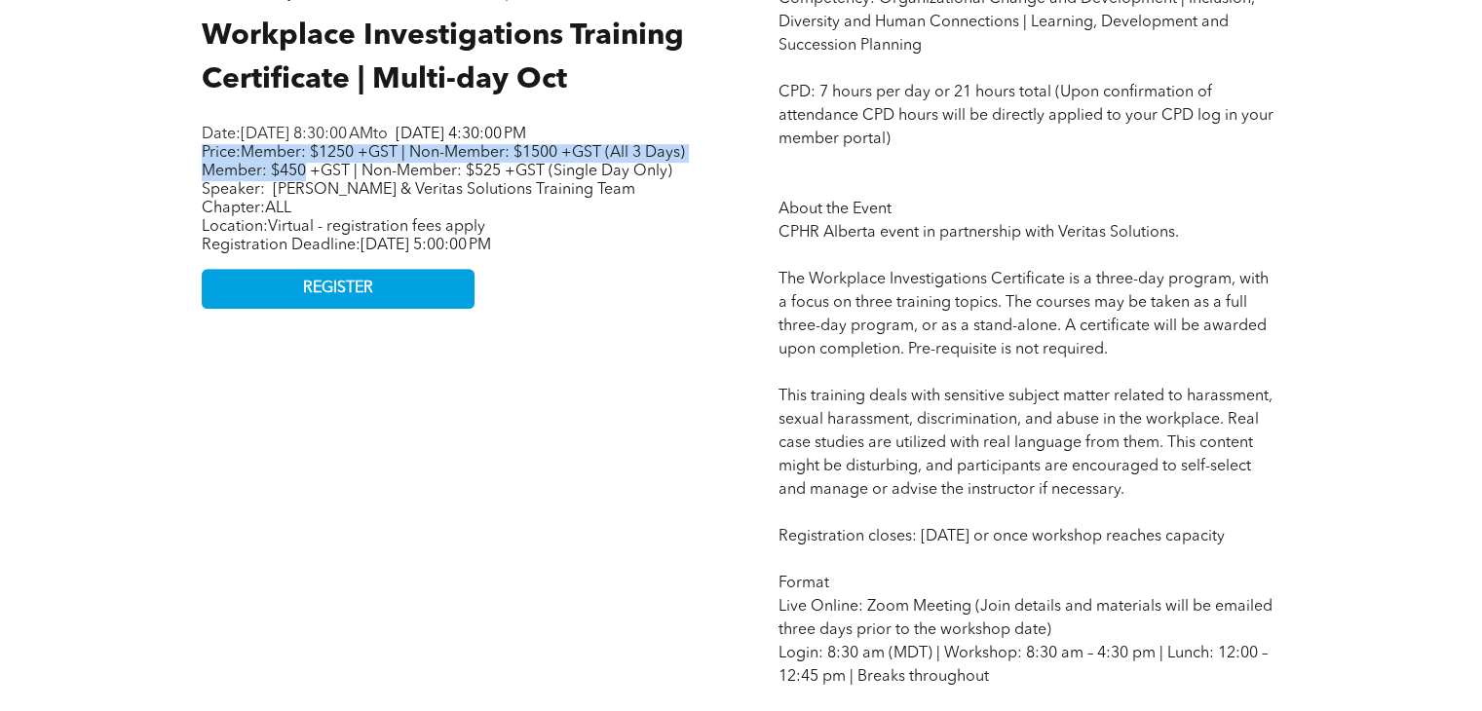
drag, startPoint x: 195, startPoint y: 173, endPoint x: 351, endPoint y: 187, distance: 156.6
click at [351, 179] on span "Member: $1250 +GST | Non-Member: $1500 +GST (All 3 Days) Member: $450 +GST | No…" at bounding box center [443, 162] width 483 height 34
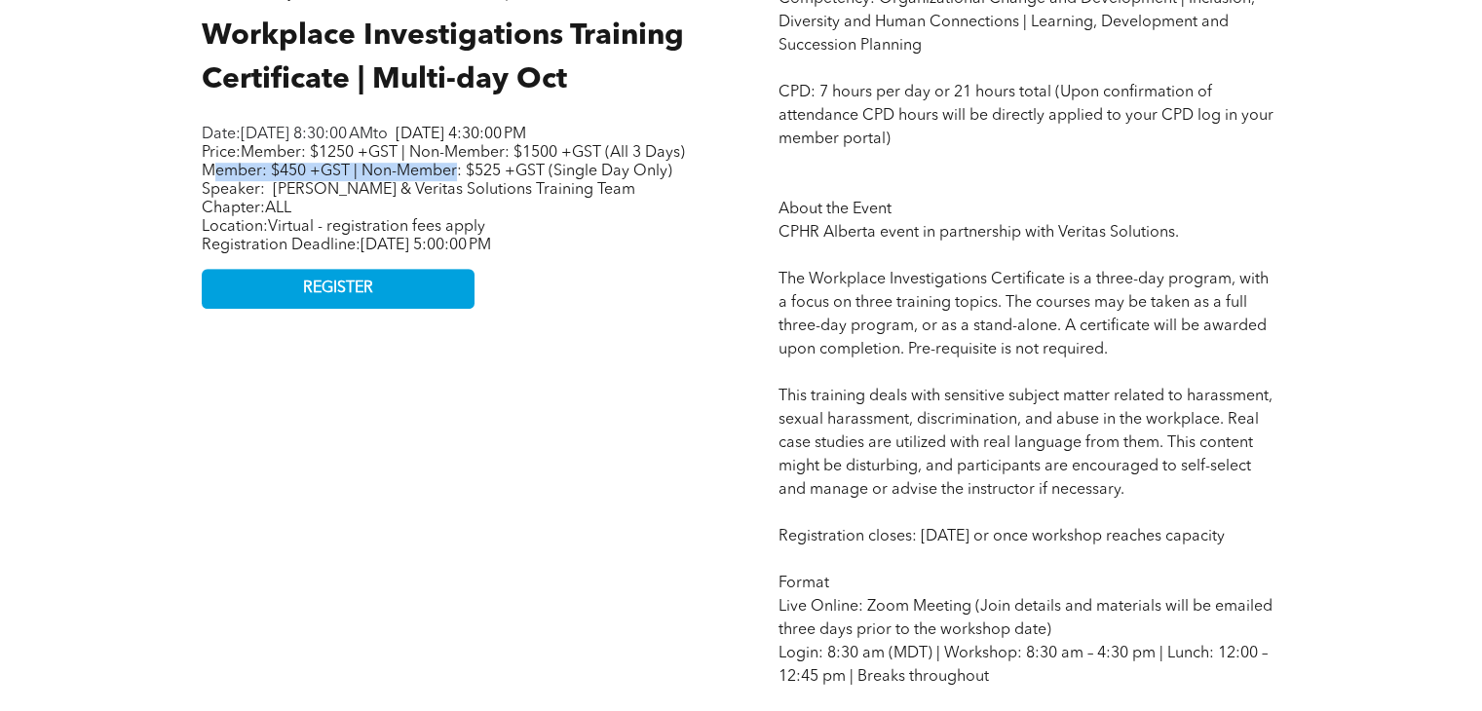
drag, startPoint x: 257, startPoint y: 189, endPoint x: 499, endPoint y: 190, distance: 241.7
click at [499, 179] on span "Member: $1250 +GST | Non-Member: $1500 +GST (All 3 Days) Member: $450 +GST | No…" at bounding box center [443, 162] width 483 height 34
click at [498, 179] on span "Member: $1250 +GST | Non-Member: $1500 +GST (All 3 Days) Member: $450 +GST | No…" at bounding box center [443, 162] width 483 height 34
drag, startPoint x: 360, startPoint y: 189, endPoint x: 499, endPoint y: 200, distance: 139.8
click at [499, 179] on span "Member: $1250 +GST | Non-Member: $1500 +GST (All 3 Days) Member: $450 +GST | No…" at bounding box center [443, 162] width 483 height 34
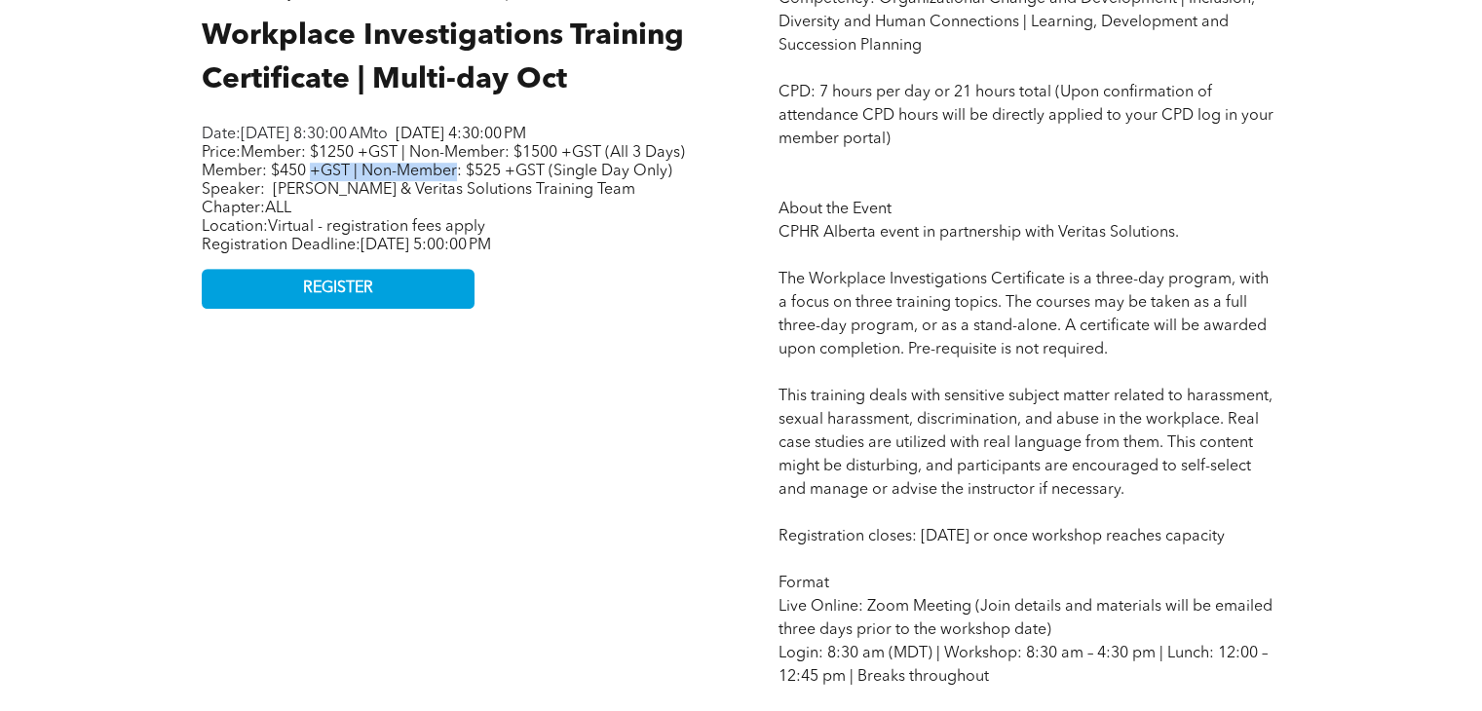
click at [499, 179] on span "Member: $1250 +GST | Non-Member: $1500 +GST (All 3 Days) Member: $450 +GST | No…" at bounding box center [443, 162] width 483 height 34
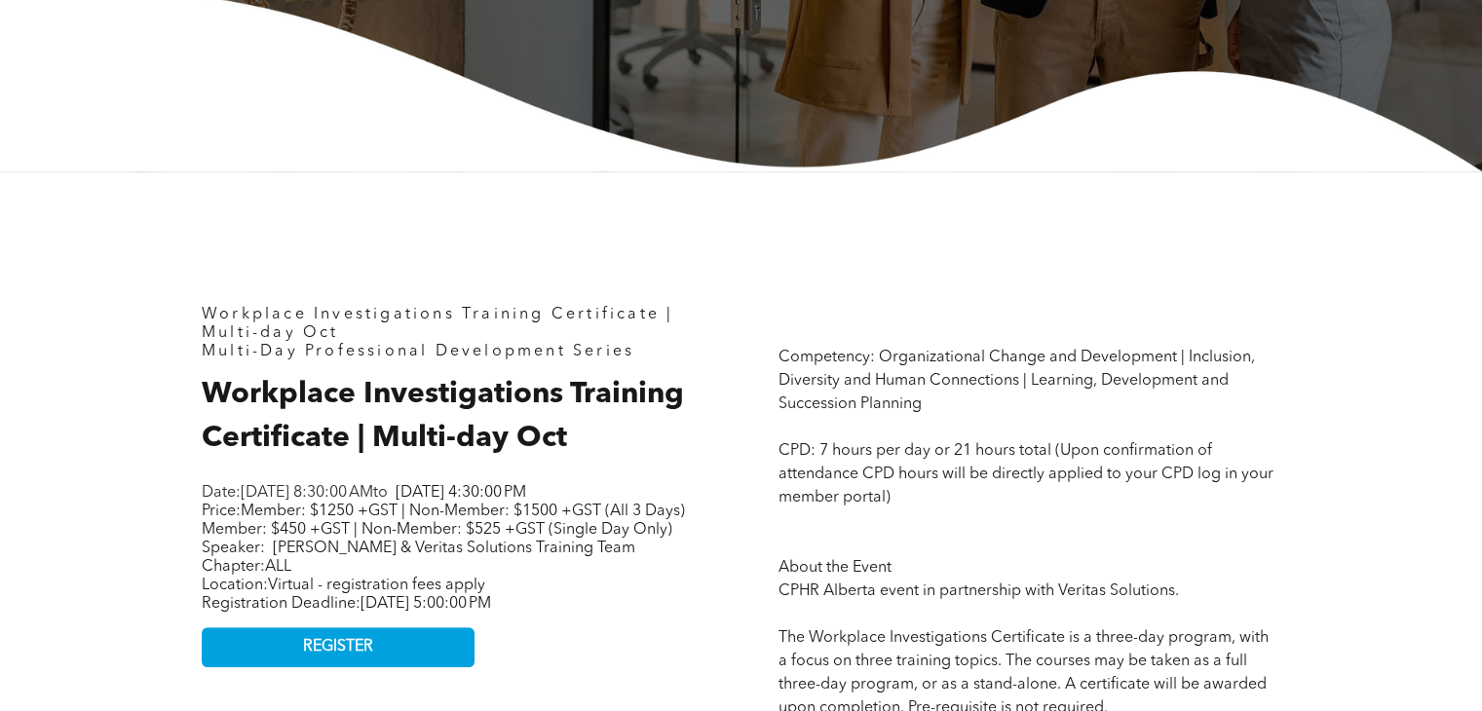
drag, startPoint x: 1279, startPoint y: 292, endPoint x: 1248, endPoint y: 77, distance: 217.5
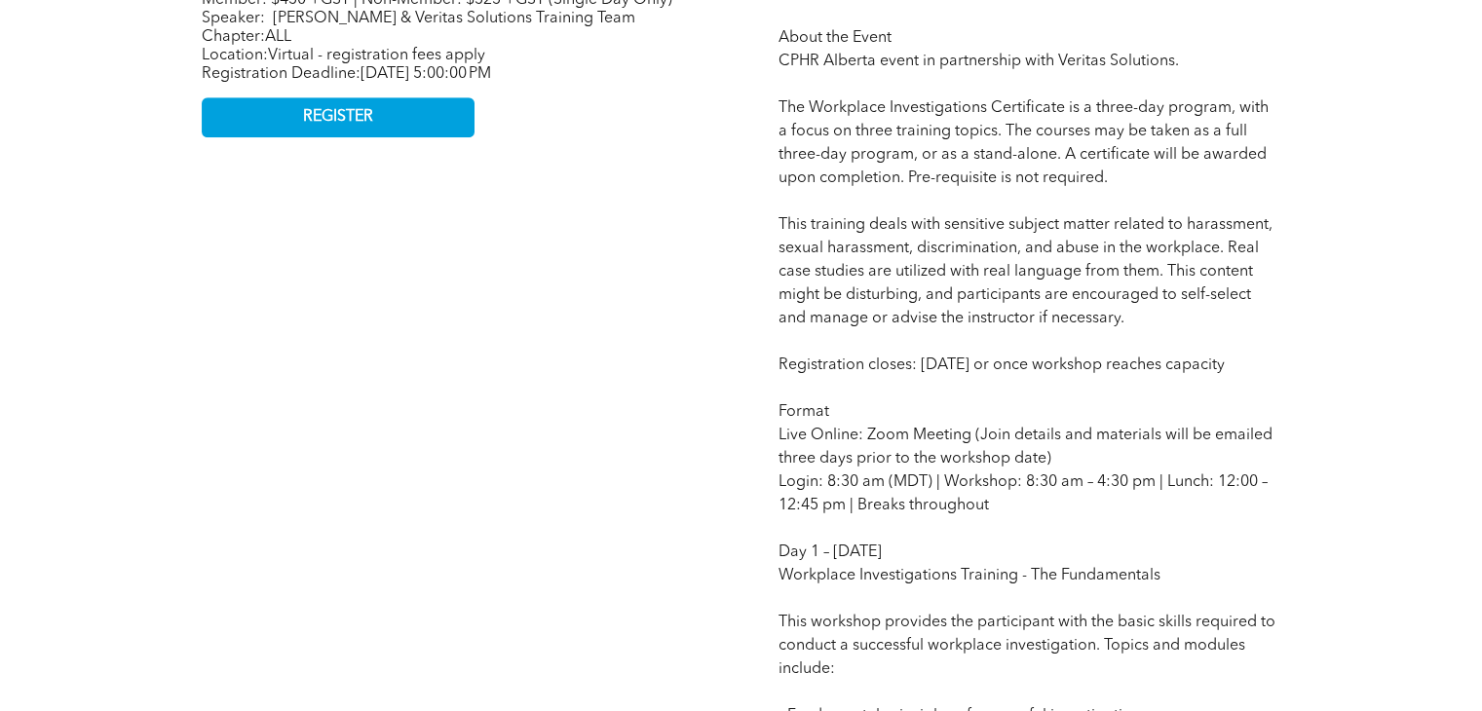
scroll to position [1170, 0]
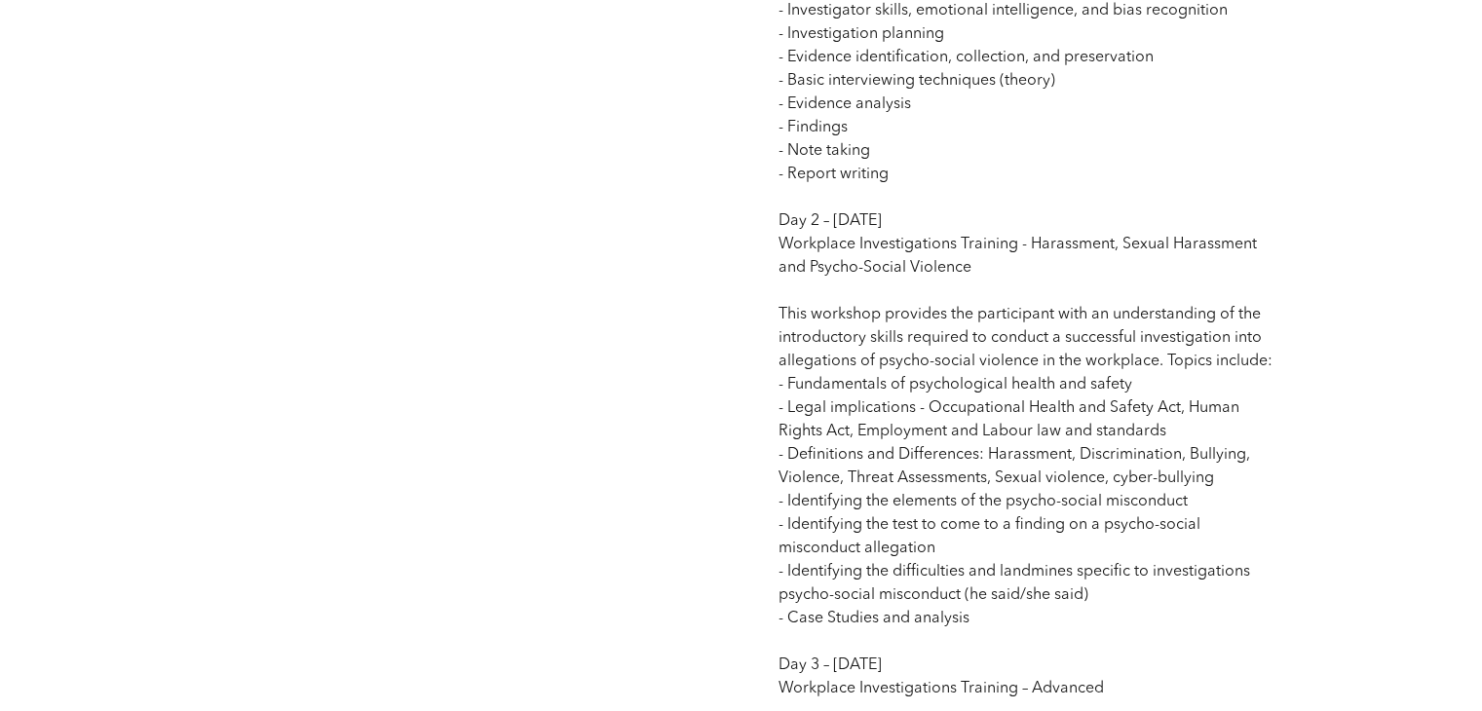
drag, startPoint x: 991, startPoint y: 242, endPoint x: 1024, endPoint y: 366, distance: 129.1
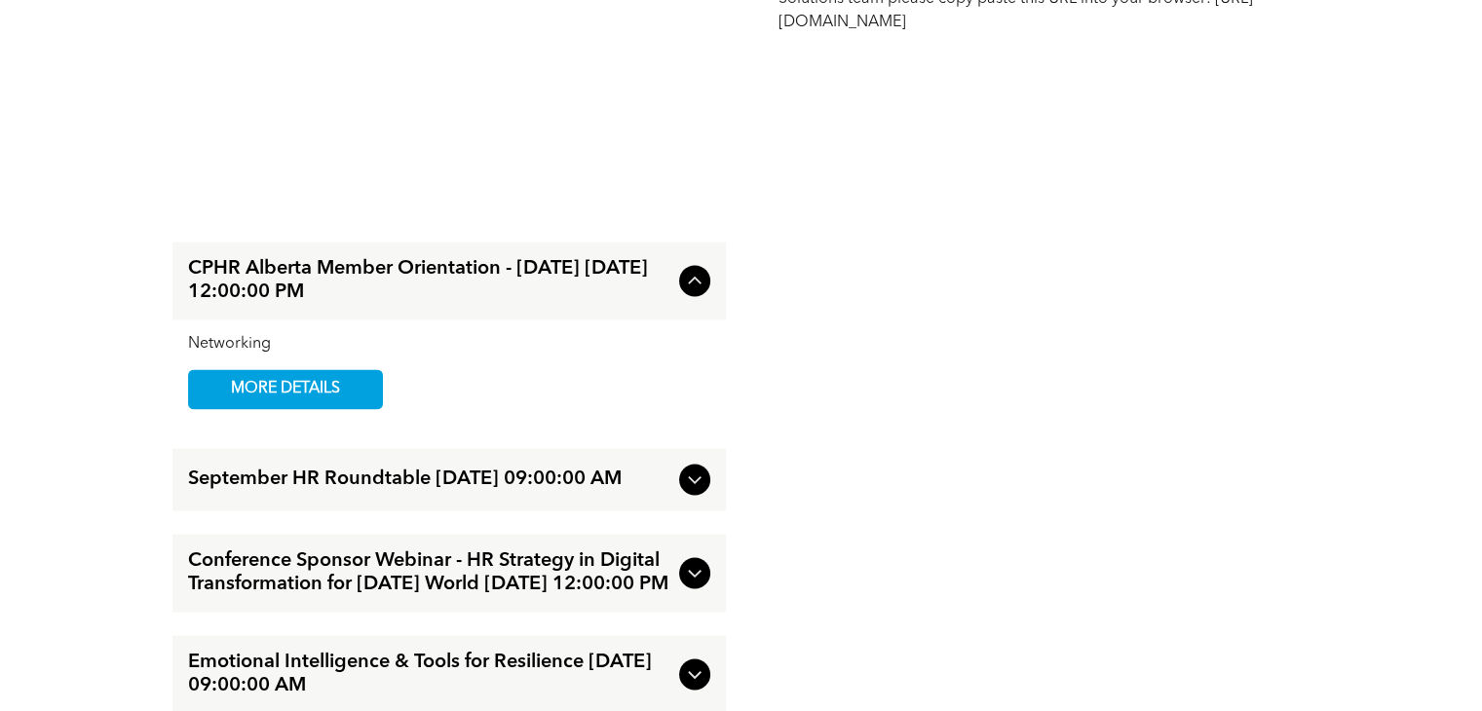
drag, startPoint x: 1149, startPoint y: 200, endPoint x: 1159, endPoint y: 274, distance: 74.7
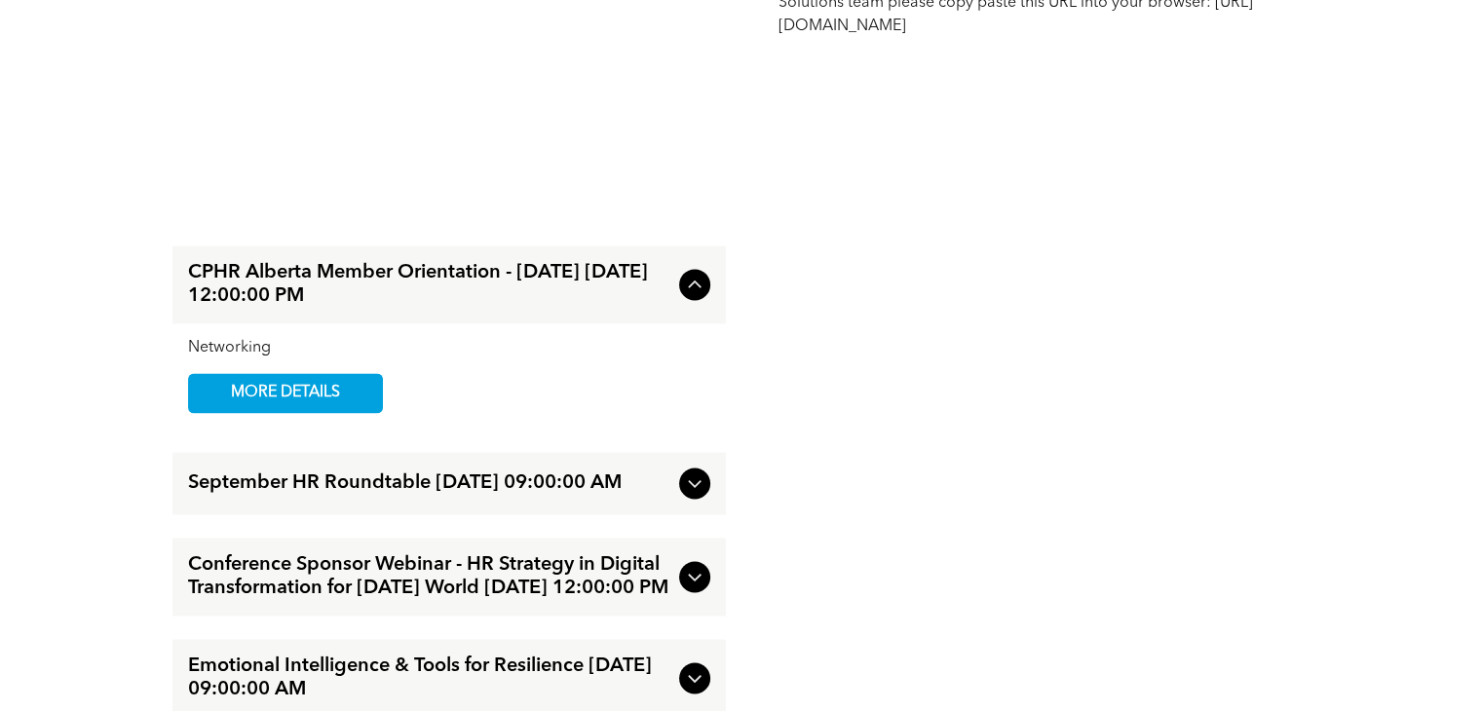
scroll to position [2857, 0]
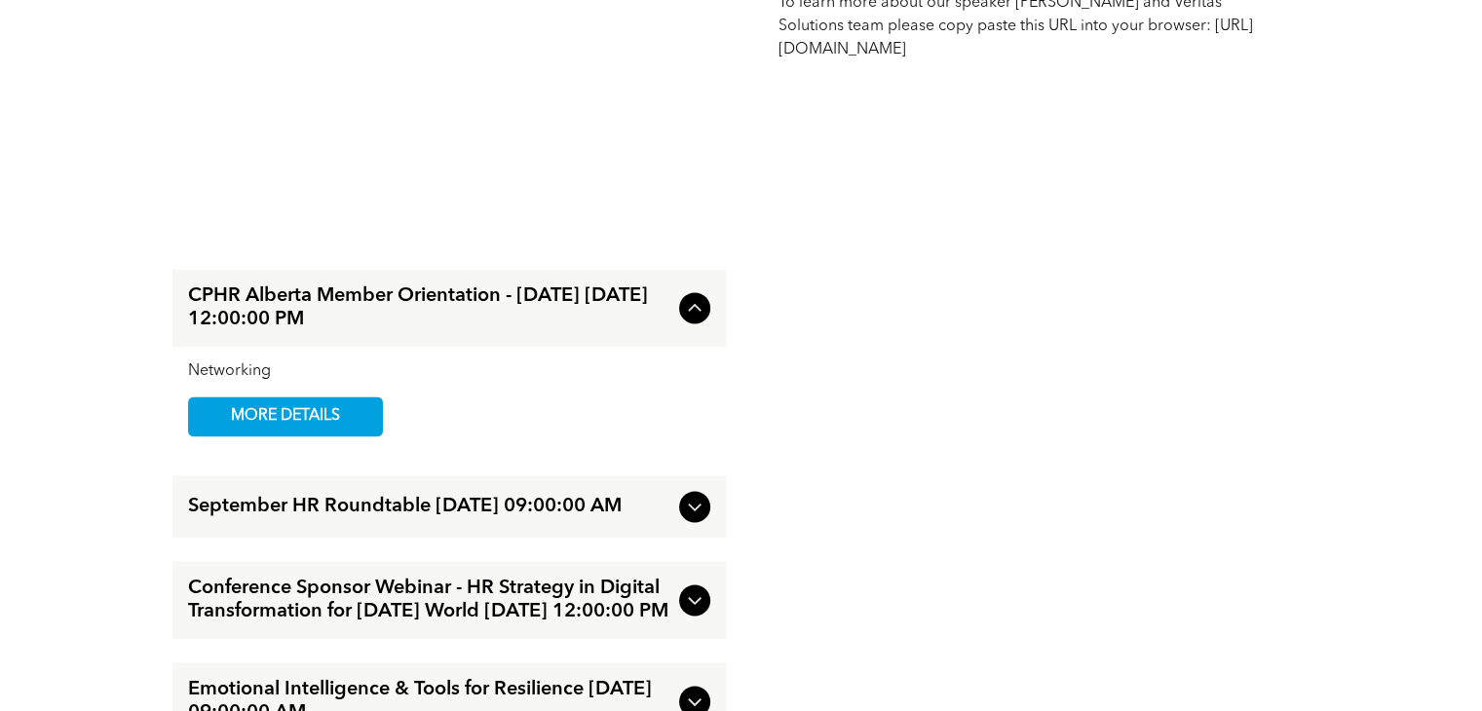
drag, startPoint x: 1154, startPoint y: 243, endPoint x: 1154, endPoint y: 174, distance: 68.2
drag, startPoint x: 1025, startPoint y: 78, endPoint x: 769, endPoint y: 82, distance: 256.3
copy span "https://veritassolutions.net/ceo/"
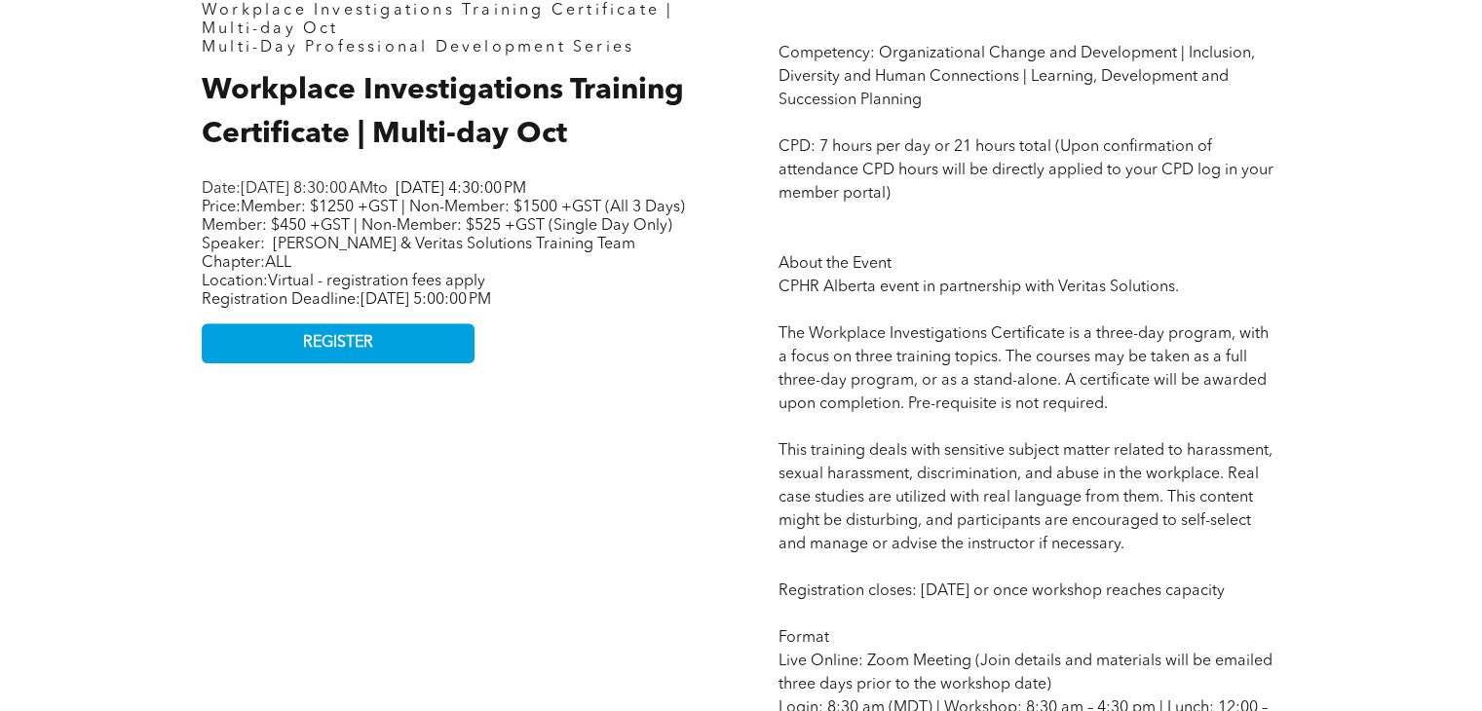
drag, startPoint x: 1088, startPoint y: 398, endPoint x: 1048, endPoint y: 215, distance: 186.6
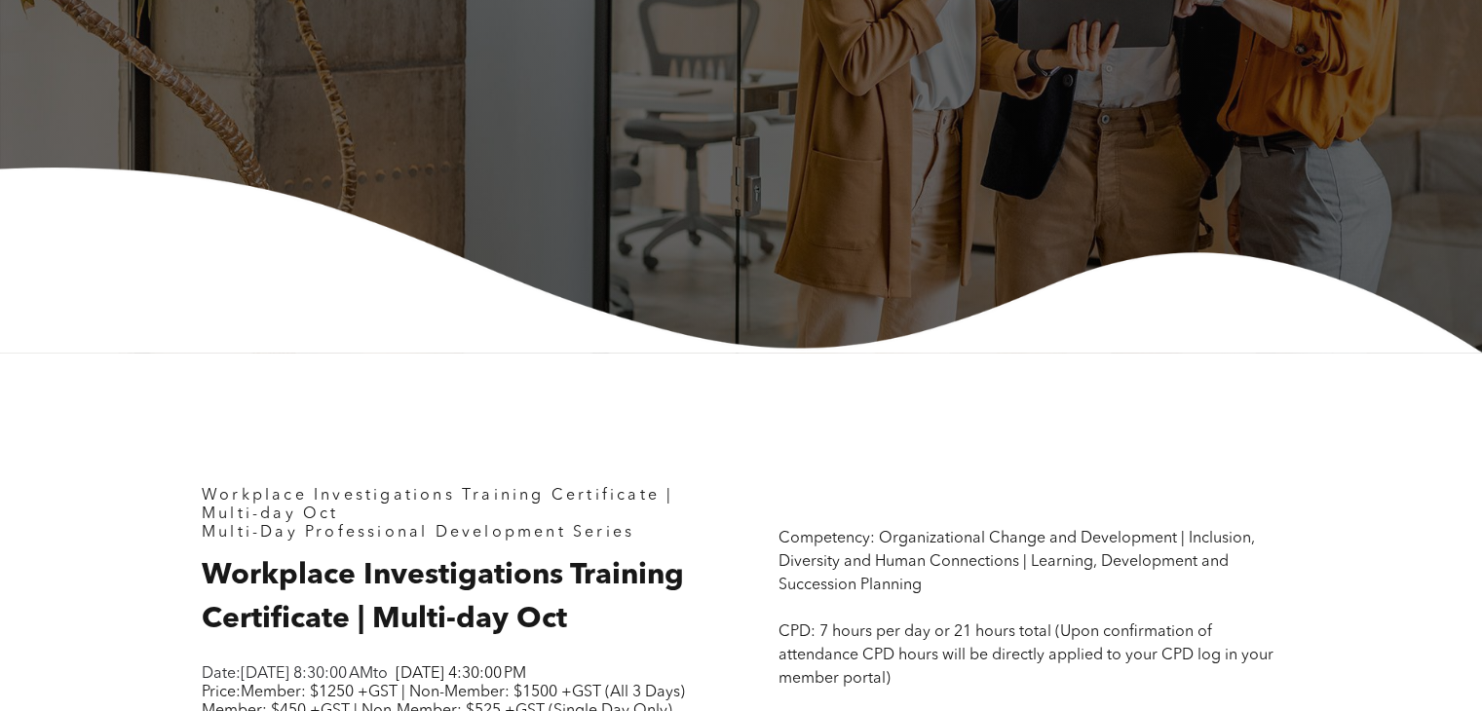
drag, startPoint x: 1244, startPoint y: 461, endPoint x: 1188, endPoint y: 279, distance: 190.5
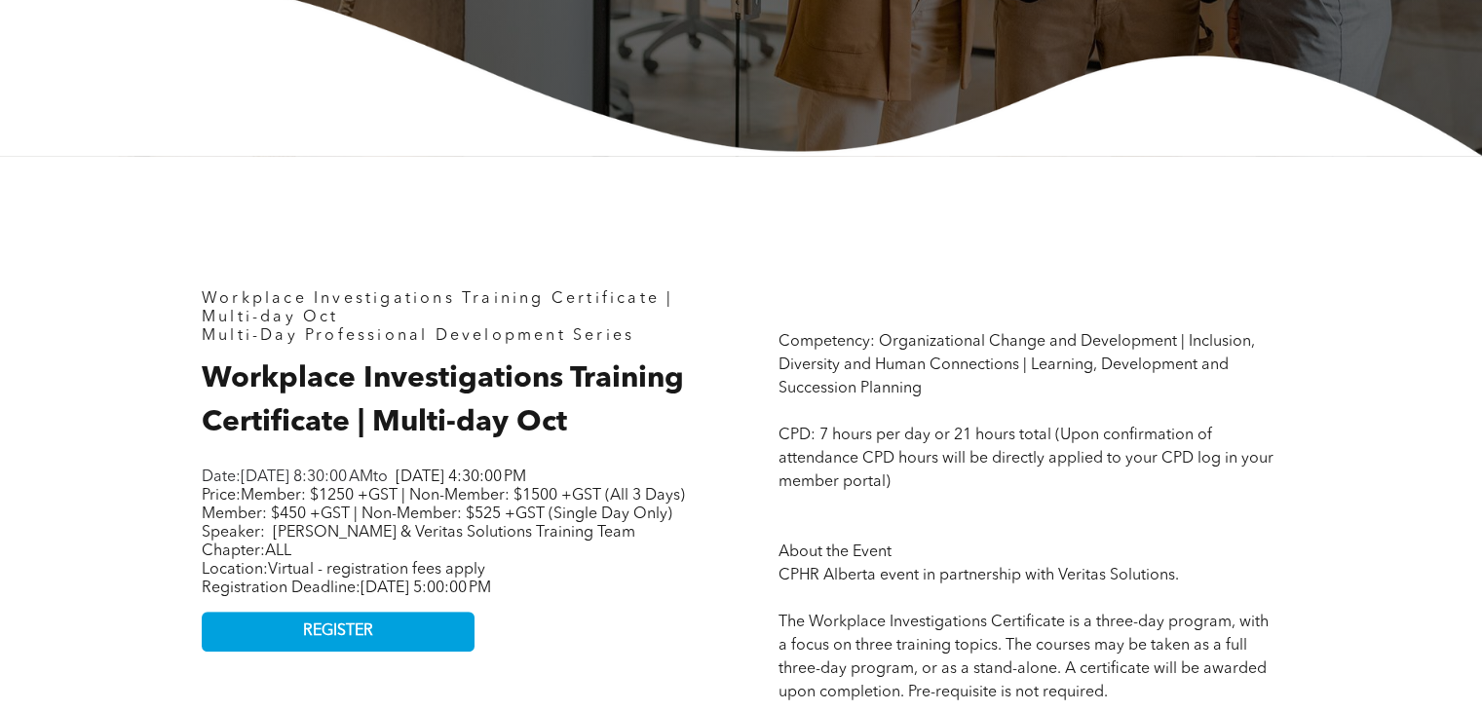
scroll to position [829, 0]
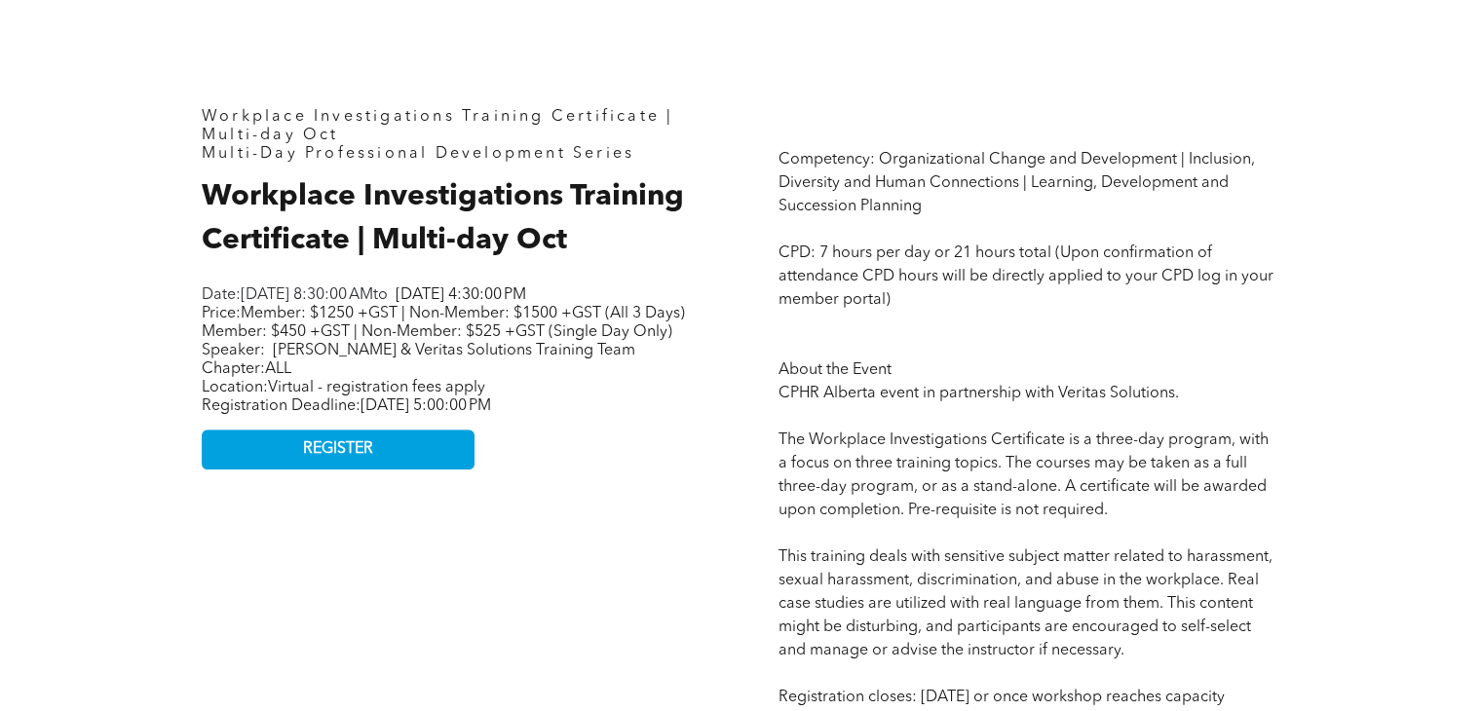
drag, startPoint x: 724, startPoint y: 251, endPoint x: 723, endPoint y: 376, distance: 124.8
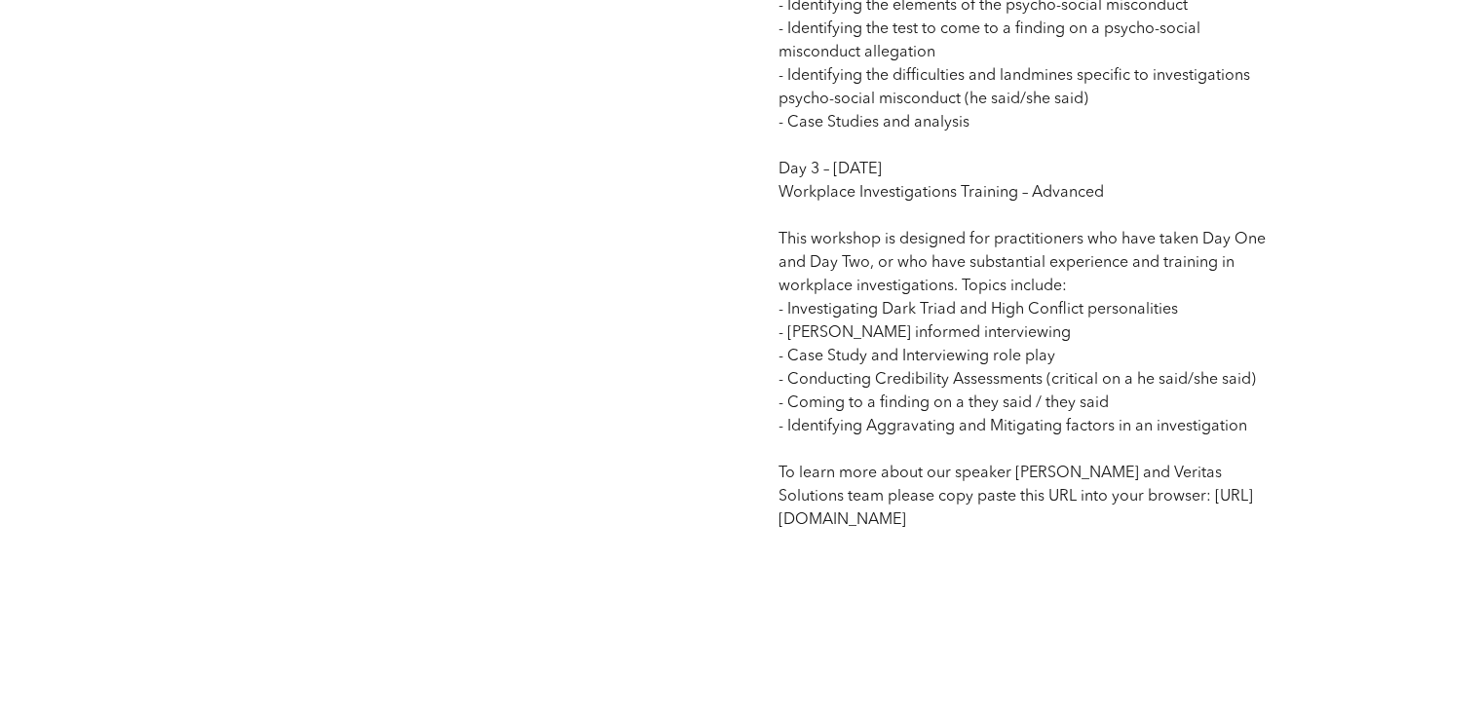
scroll to position [2379, 0]
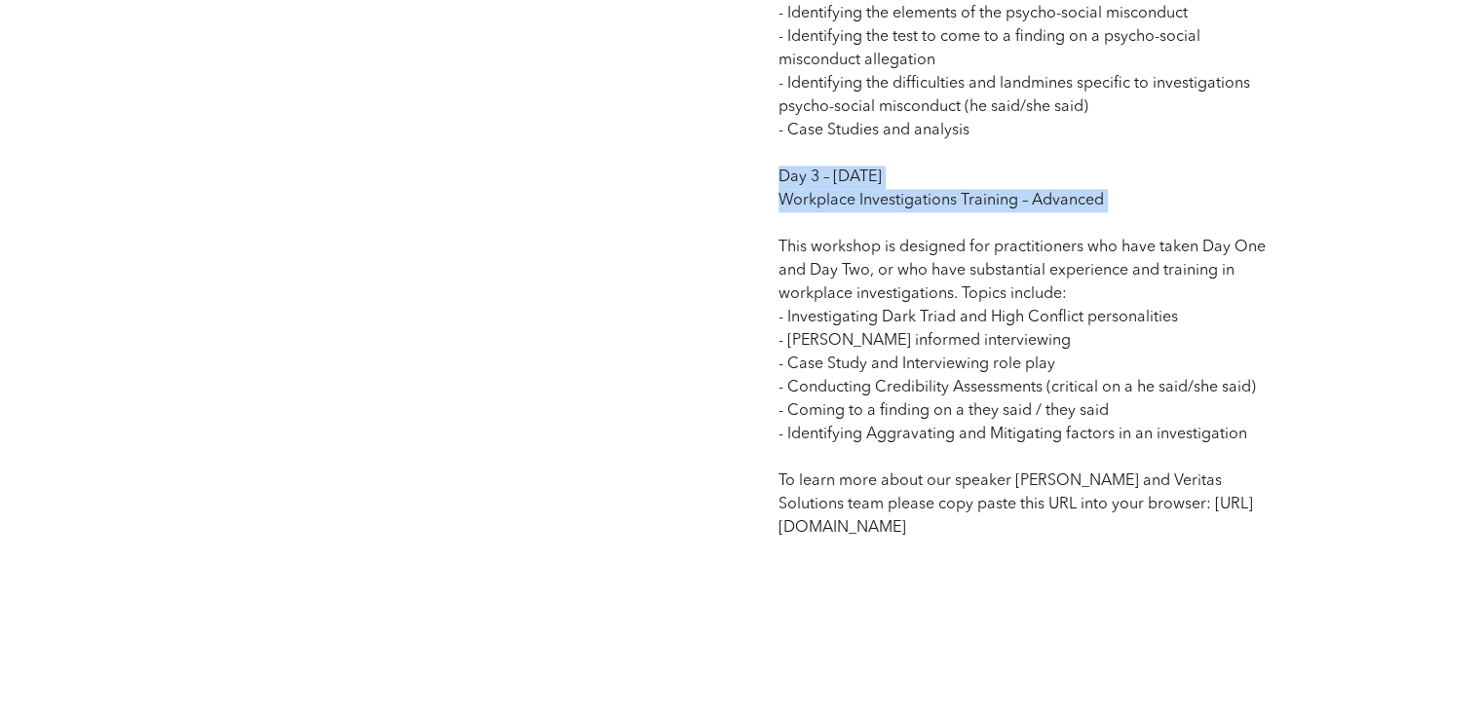
drag, startPoint x: 774, startPoint y: 205, endPoint x: 1066, endPoint y: 256, distance: 296.9
drag, startPoint x: 1066, startPoint y: 256, endPoint x: 978, endPoint y: 246, distance: 88.4
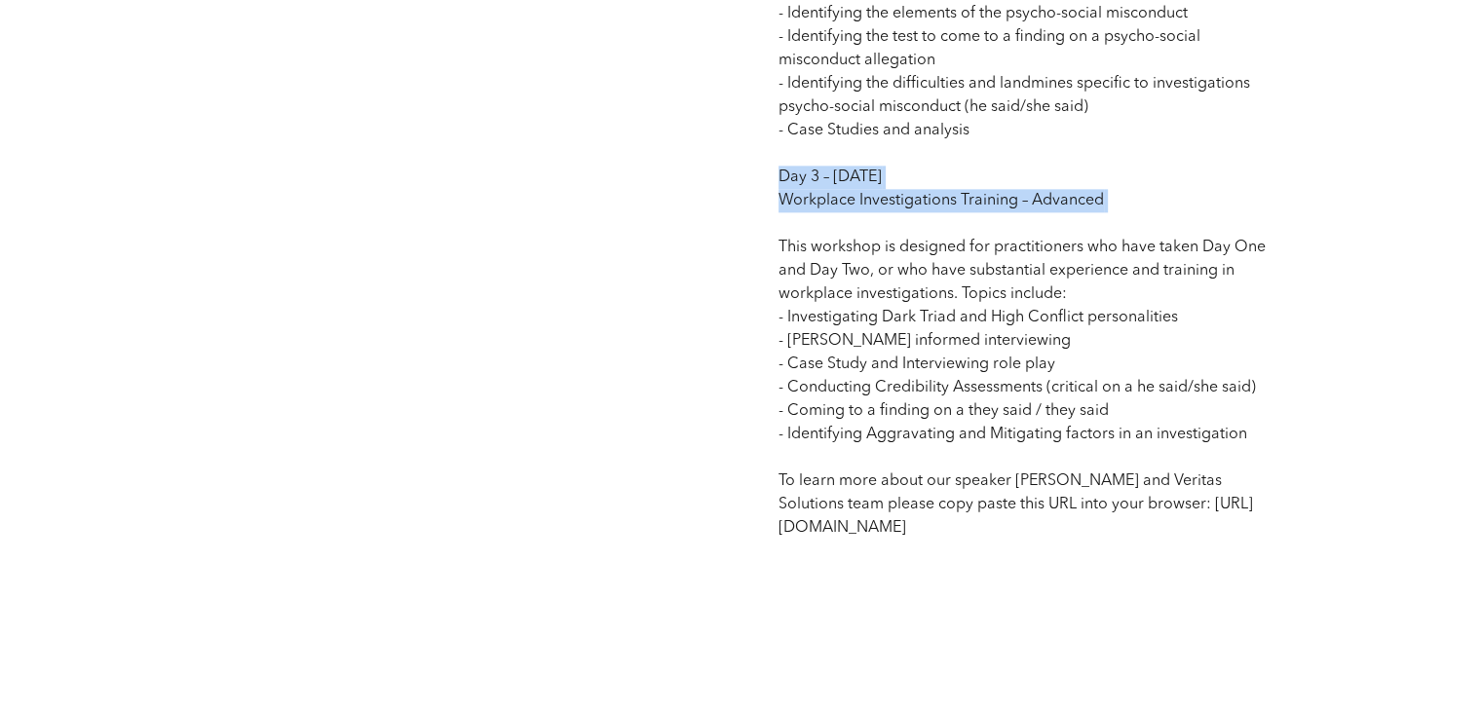
drag, startPoint x: 768, startPoint y: 192, endPoint x: 1145, endPoint y: 238, distance: 379.9
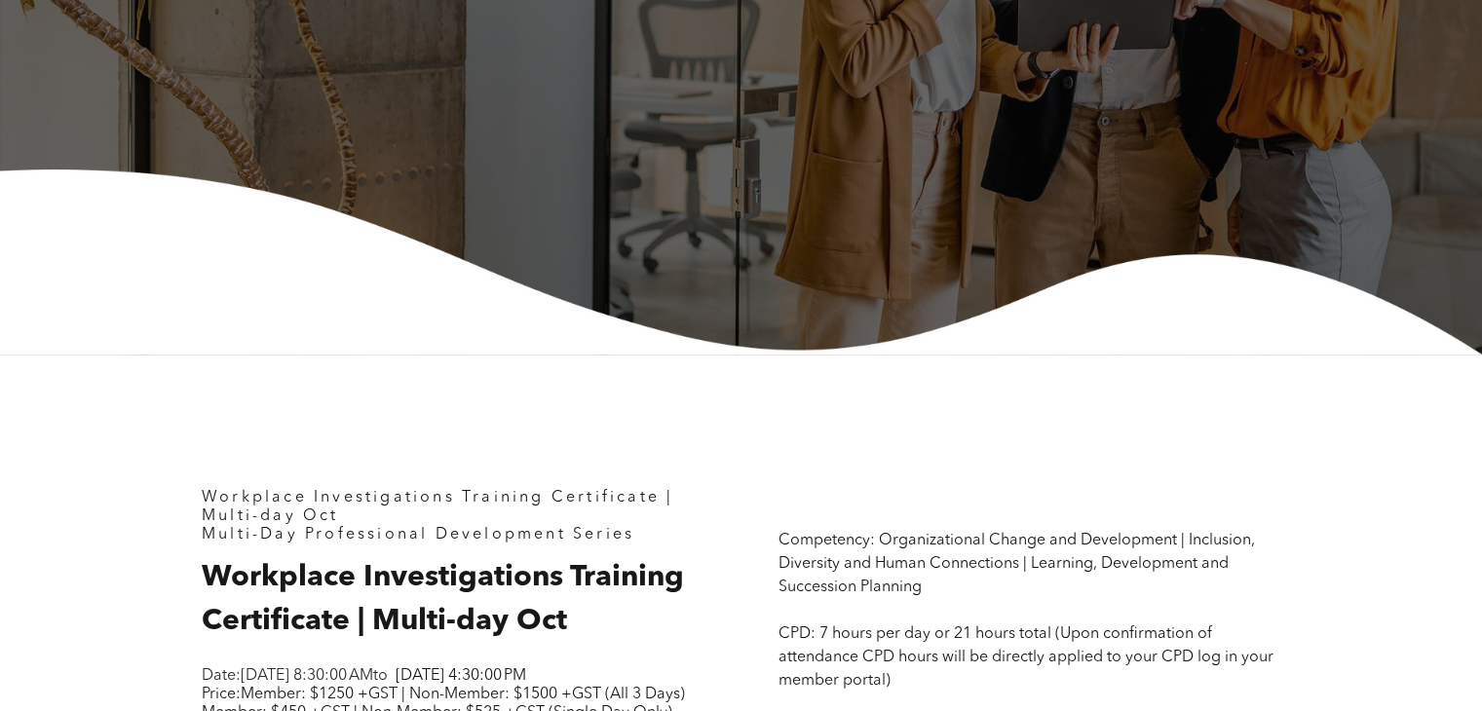
scroll to position [84, 0]
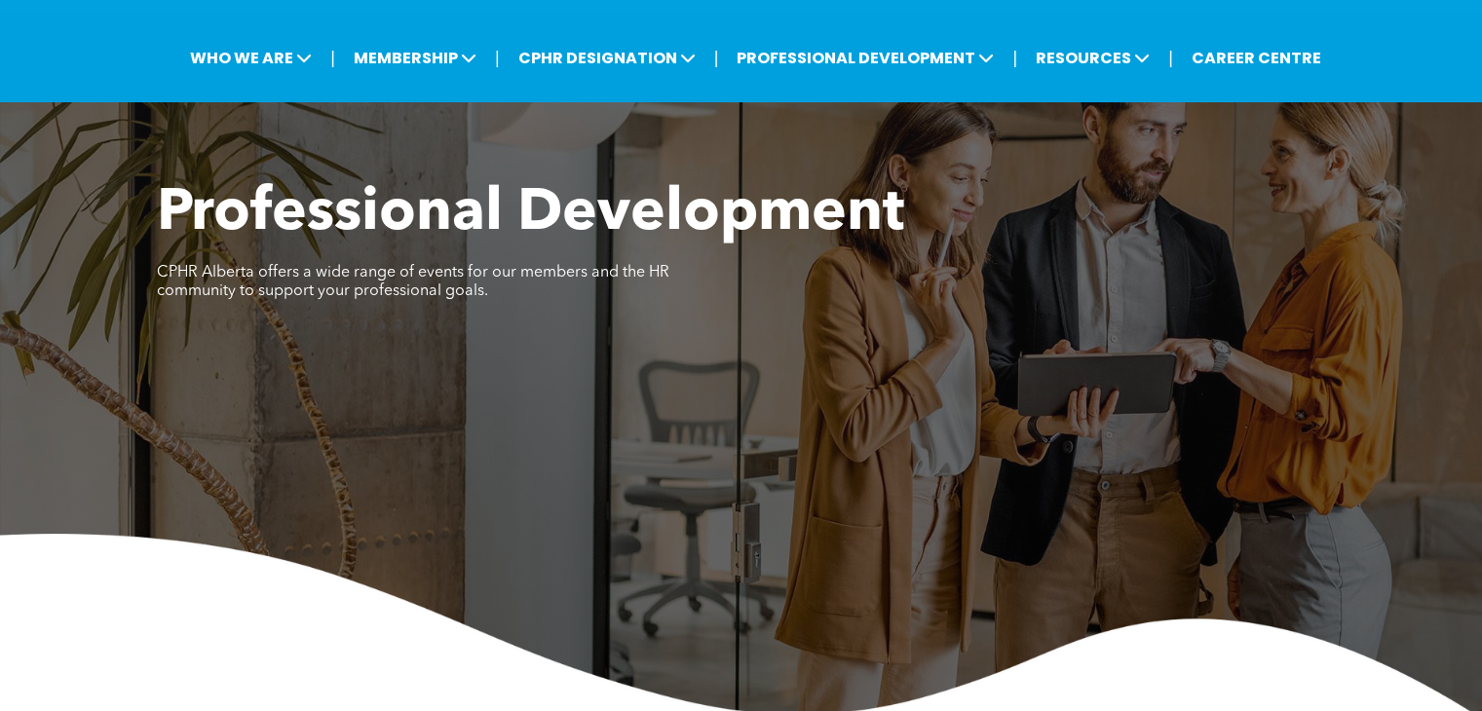
drag, startPoint x: 1413, startPoint y: 590, endPoint x: 1395, endPoint y: 368, distance: 222.0
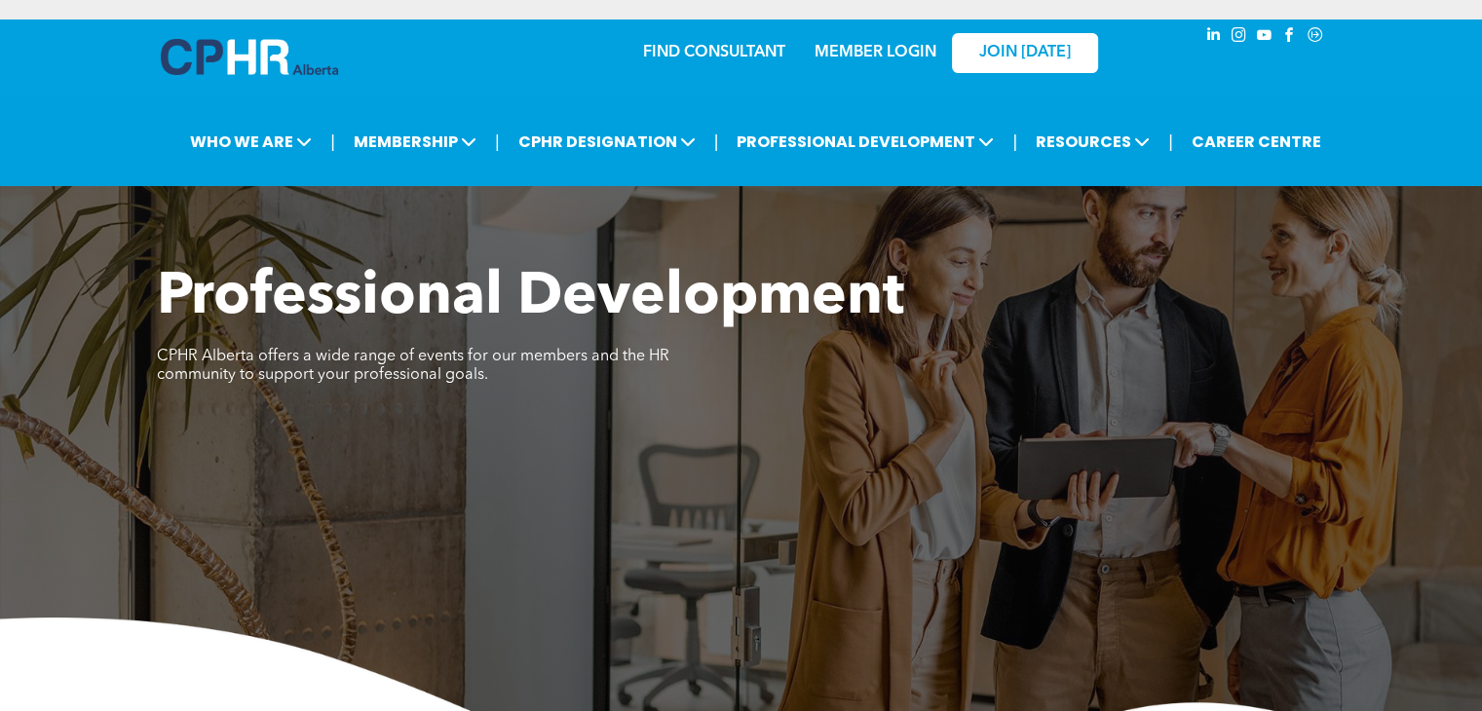
scroll to position [0, 0]
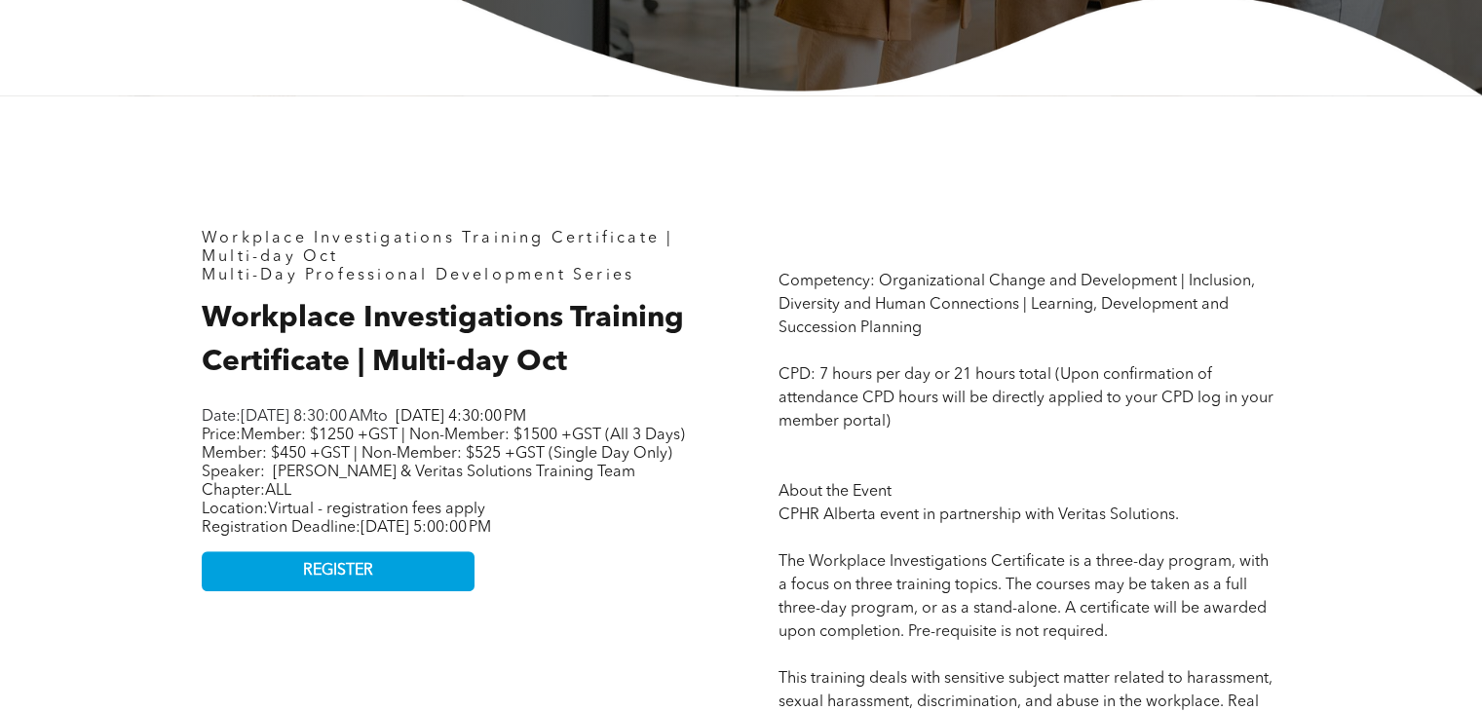
drag, startPoint x: 1028, startPoint y: 362, endPoint x: 1016, endPoint y: 483, distance: 122.5
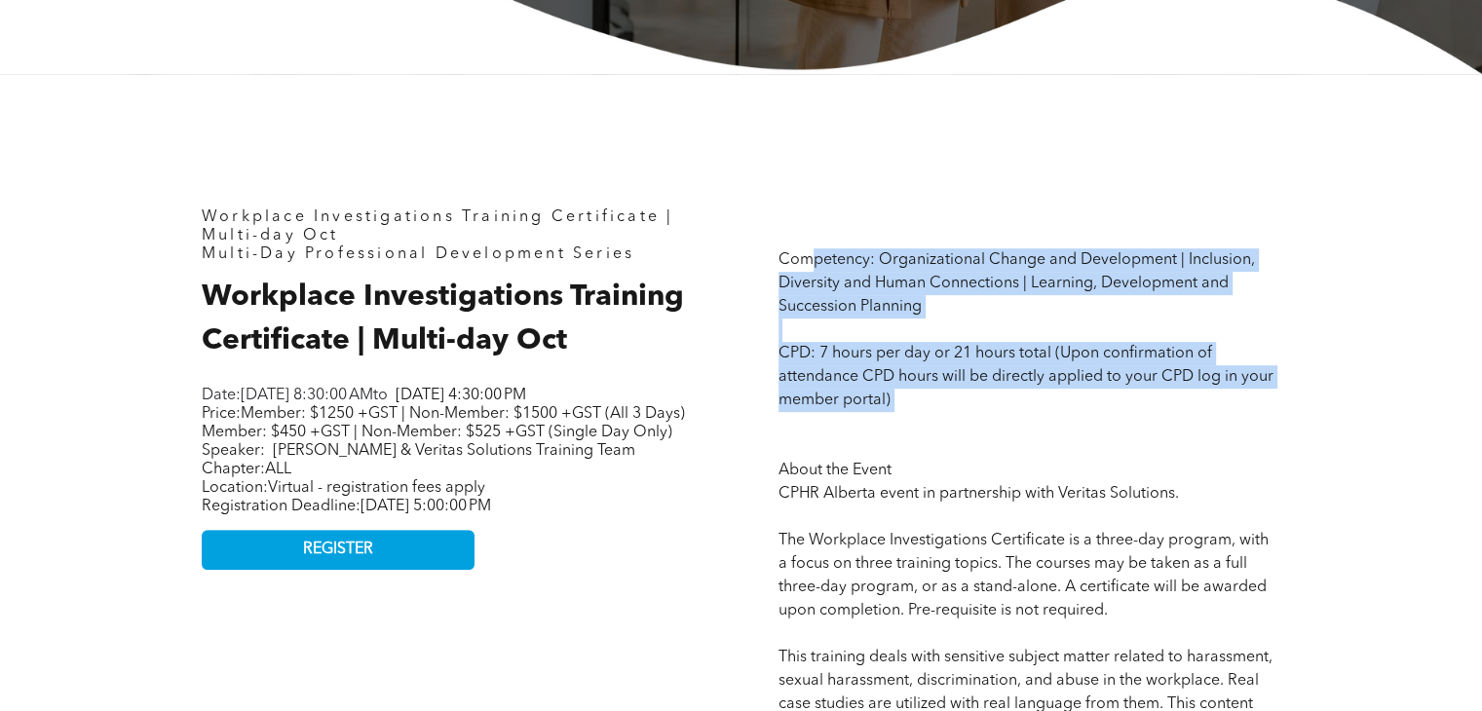
drag, startPoint x: 807, startPoint y: 265, endPoint x: 936, endPoint y: 419, distance: 200.7
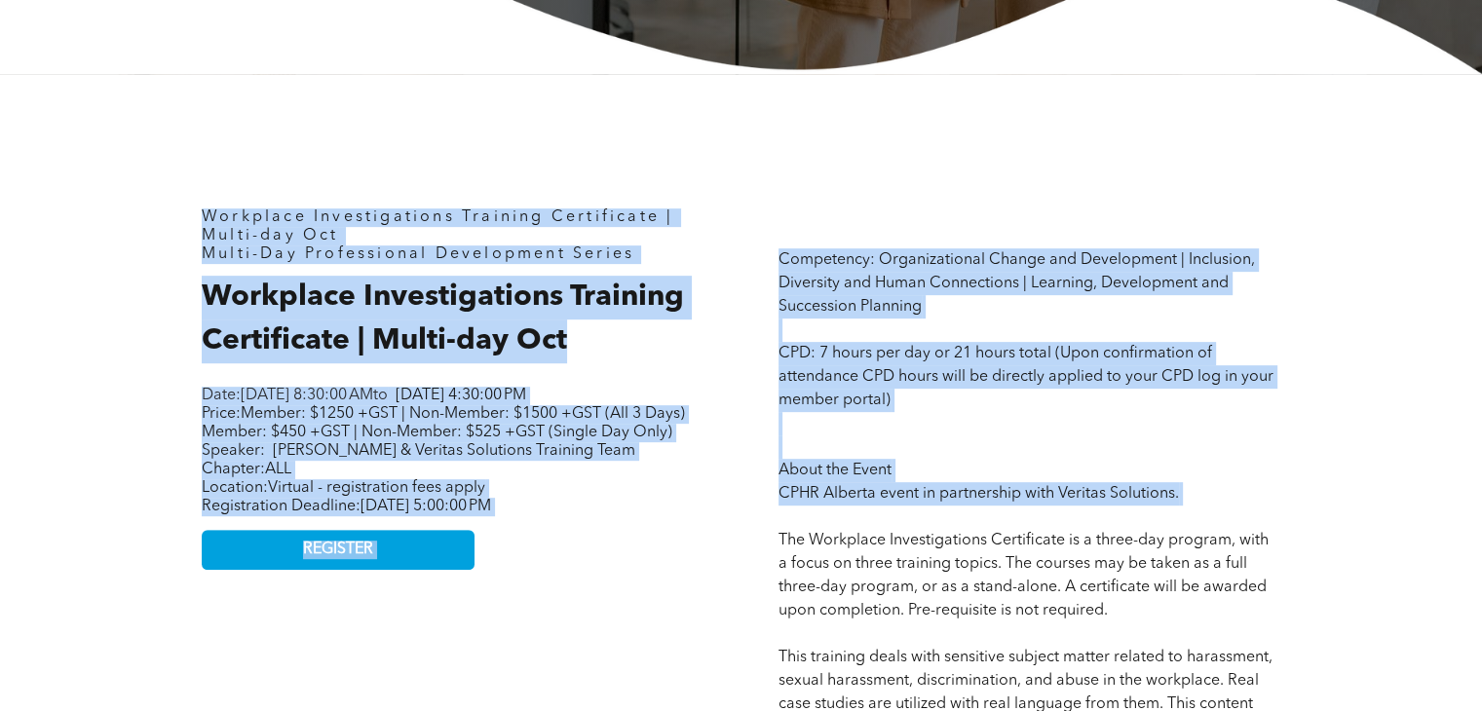
drag, startPoint x: 288, startPoint y: 238, endPoint x: 827, endPoint y: 513, distance: 605.0
drag, startPoint x: 183, startPoint y: 213, endPoint x: 995, endPoint y: 543, distance: 876.1
